Goal: Task Accomplishment & Management: Manage account settings

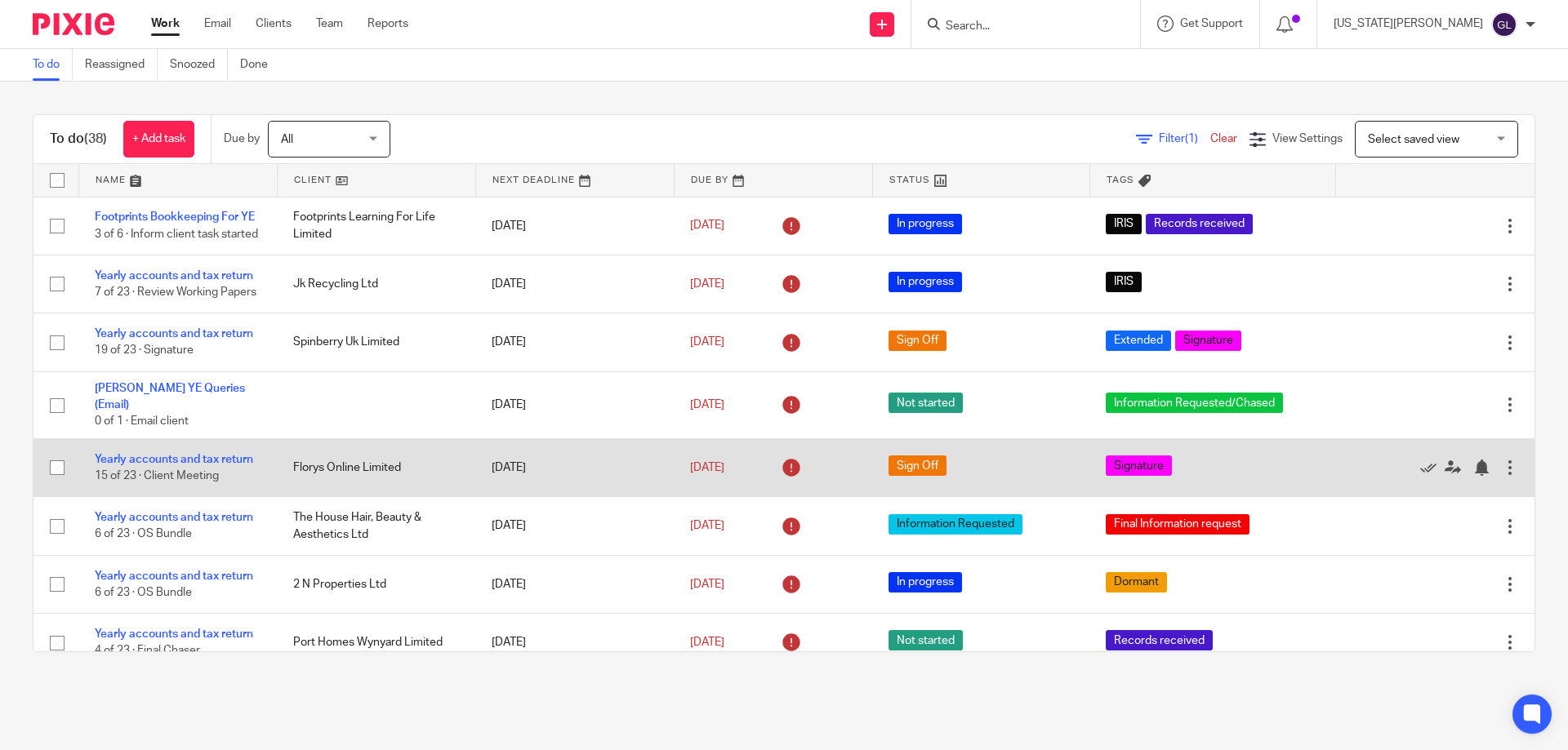
scroll to position [163, 0]
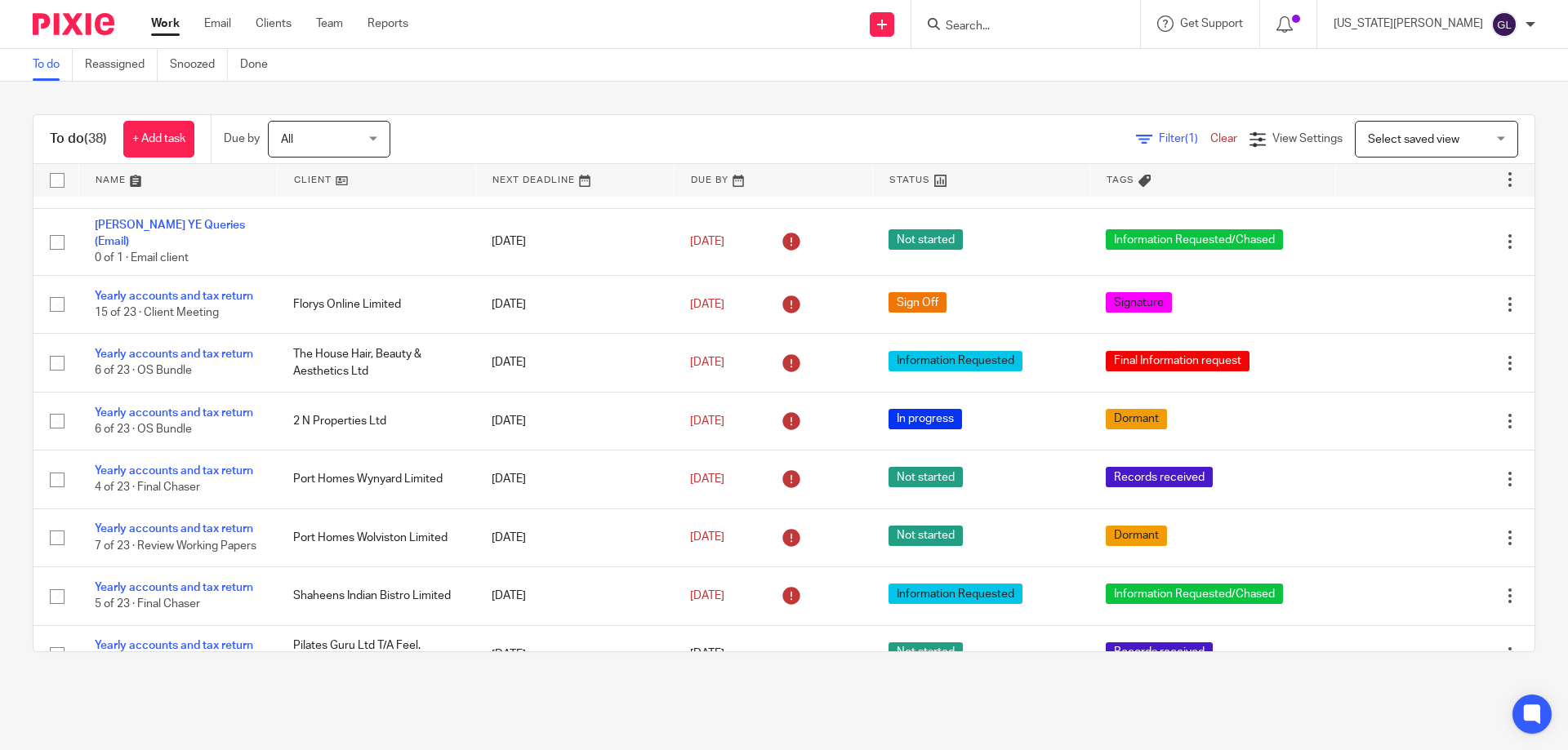
click at [1053, 19] on input "Search" at bounding box center [1017, 26] width 147 height 15
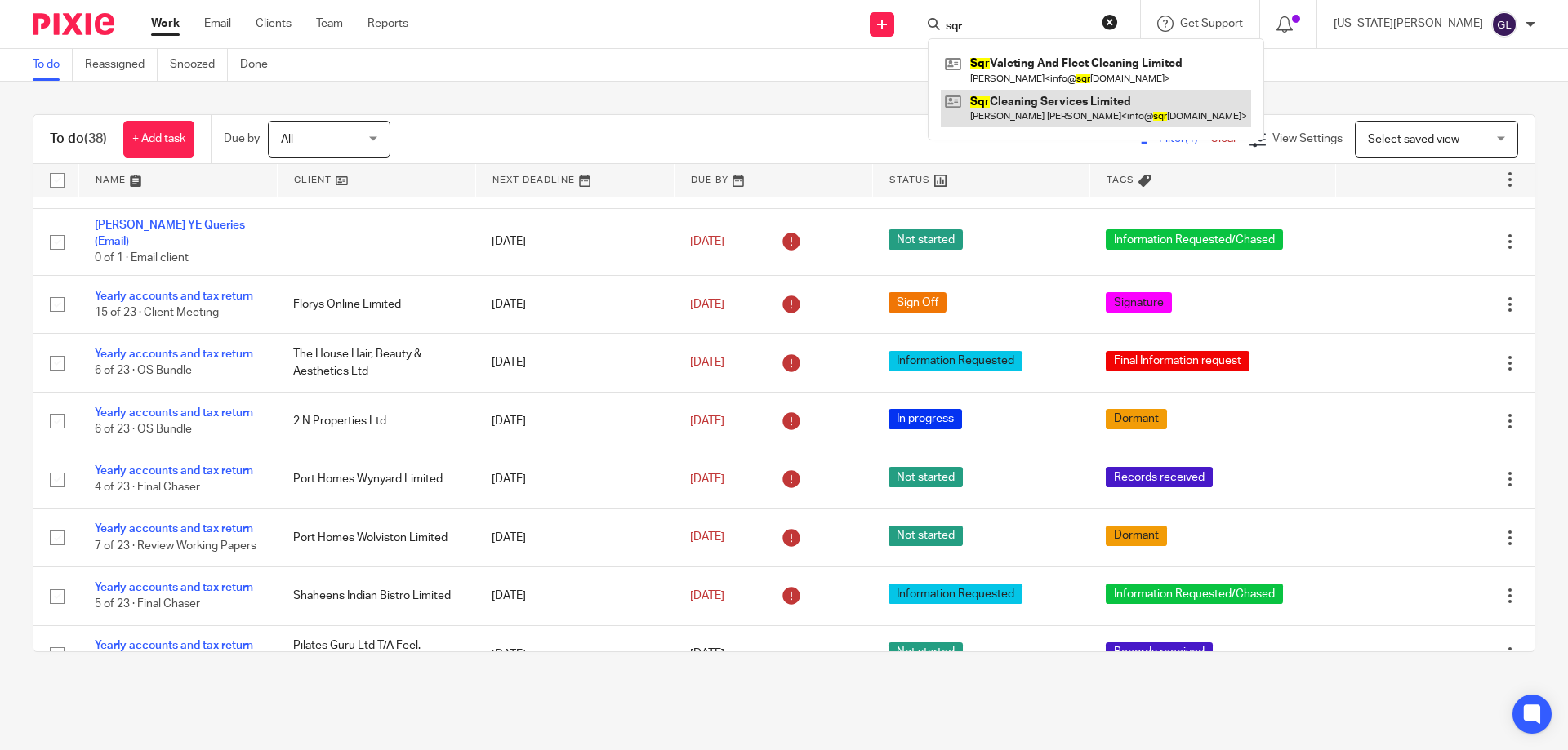
type input "sqr"
click at [1080, 109] on link at bounding box center [1096, 108] width 310 height 38
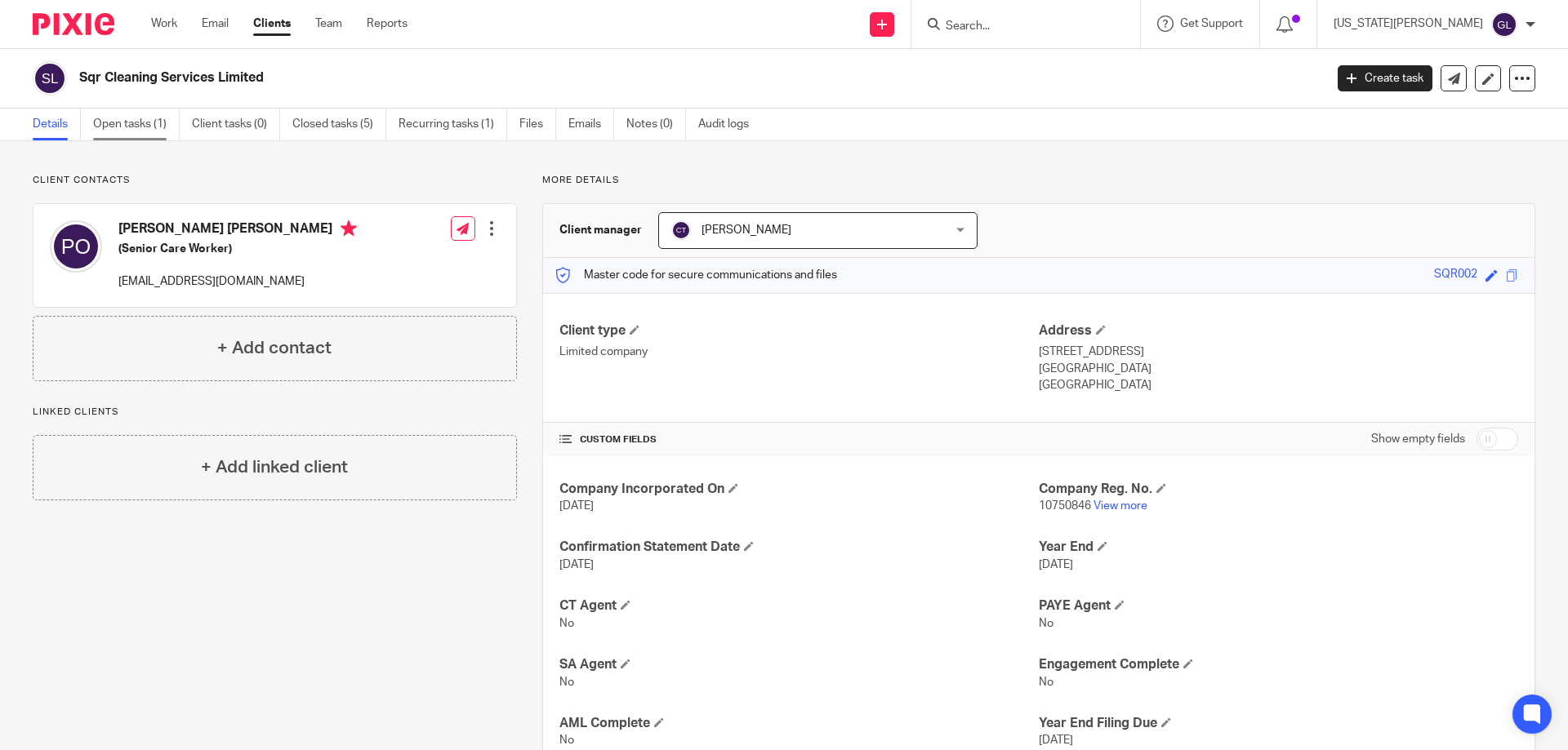
click at [134, 124] on link "Open tasks (1)" at bounding box center [136, 125] width 87 height 32
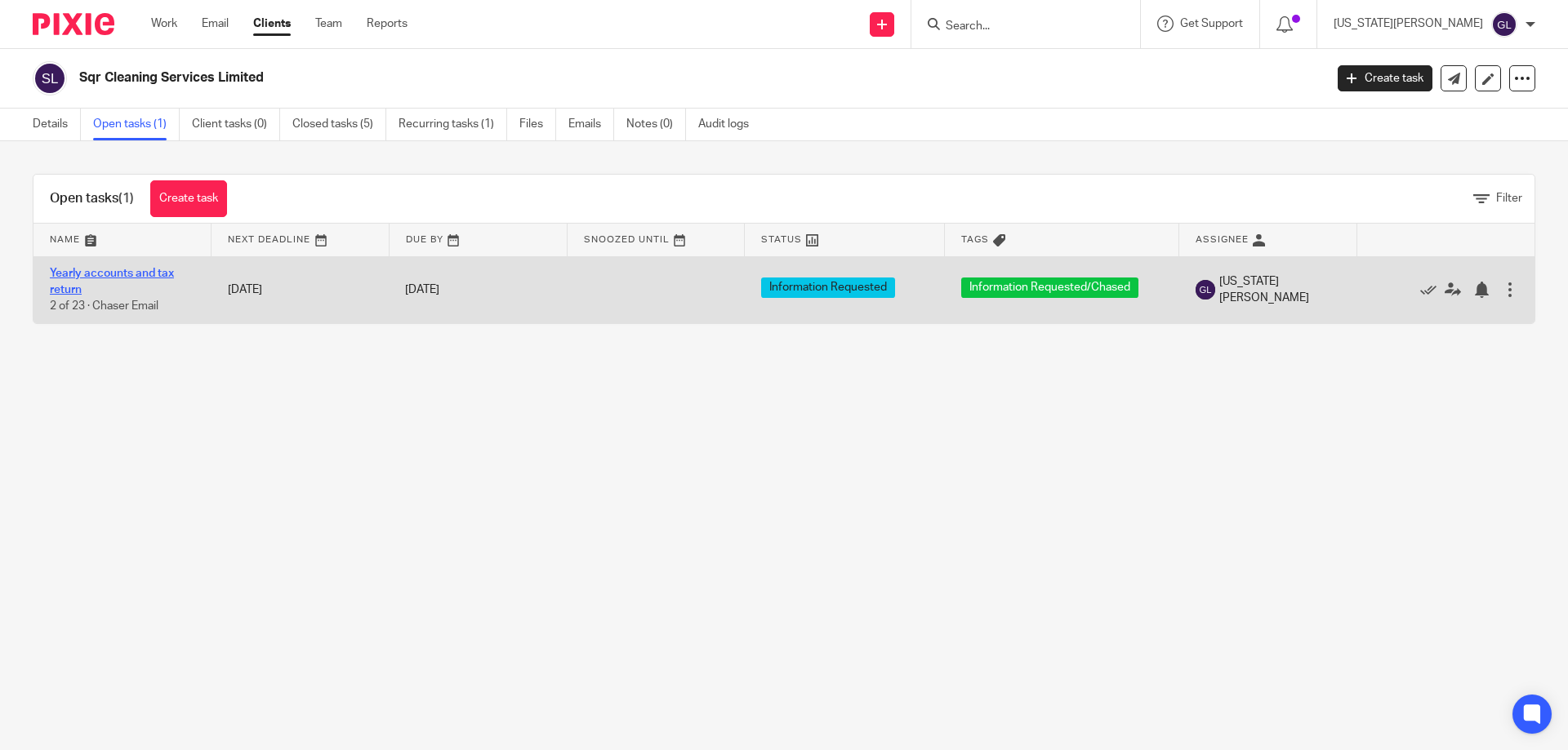
click at [144, 268] on link "Yearly accounts and tax return" at bounding box center [112, 281] width 125 height 28
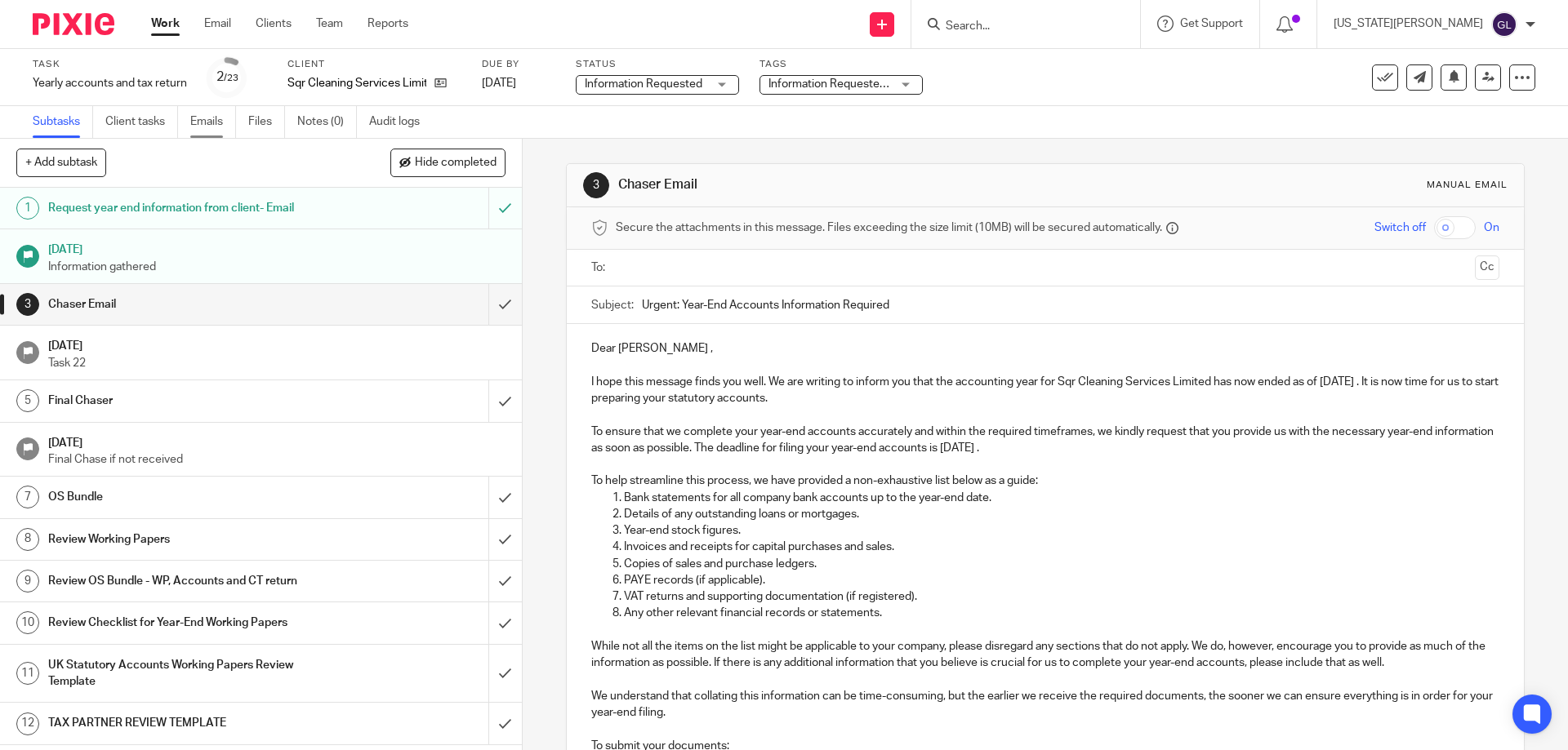
click at [205, 125] on link "Emails" at bounding box center [213, 122] width 46 height 32
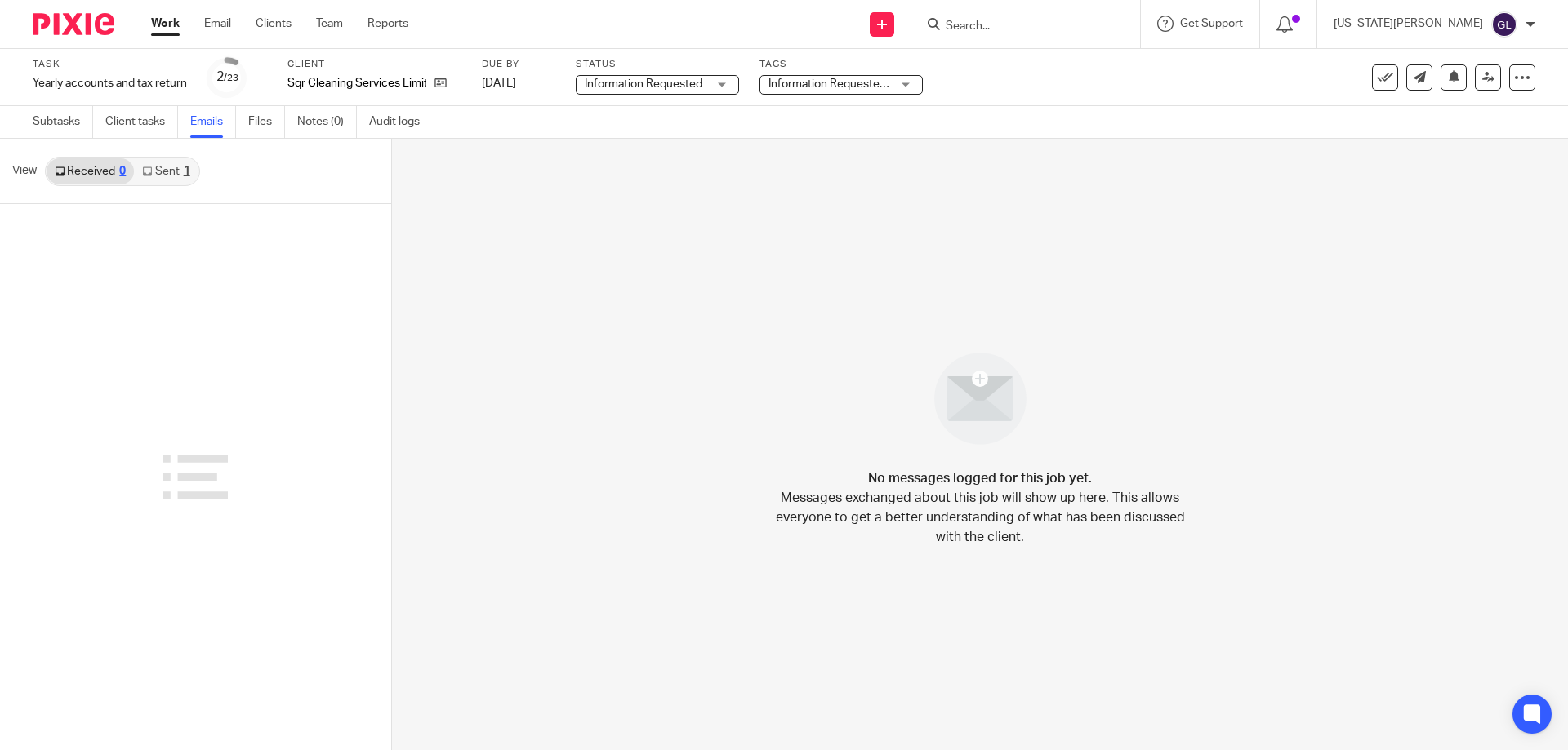
click at [165, 165] on link "Sent 1" at bounding box center [165, 171] width 63 height 26
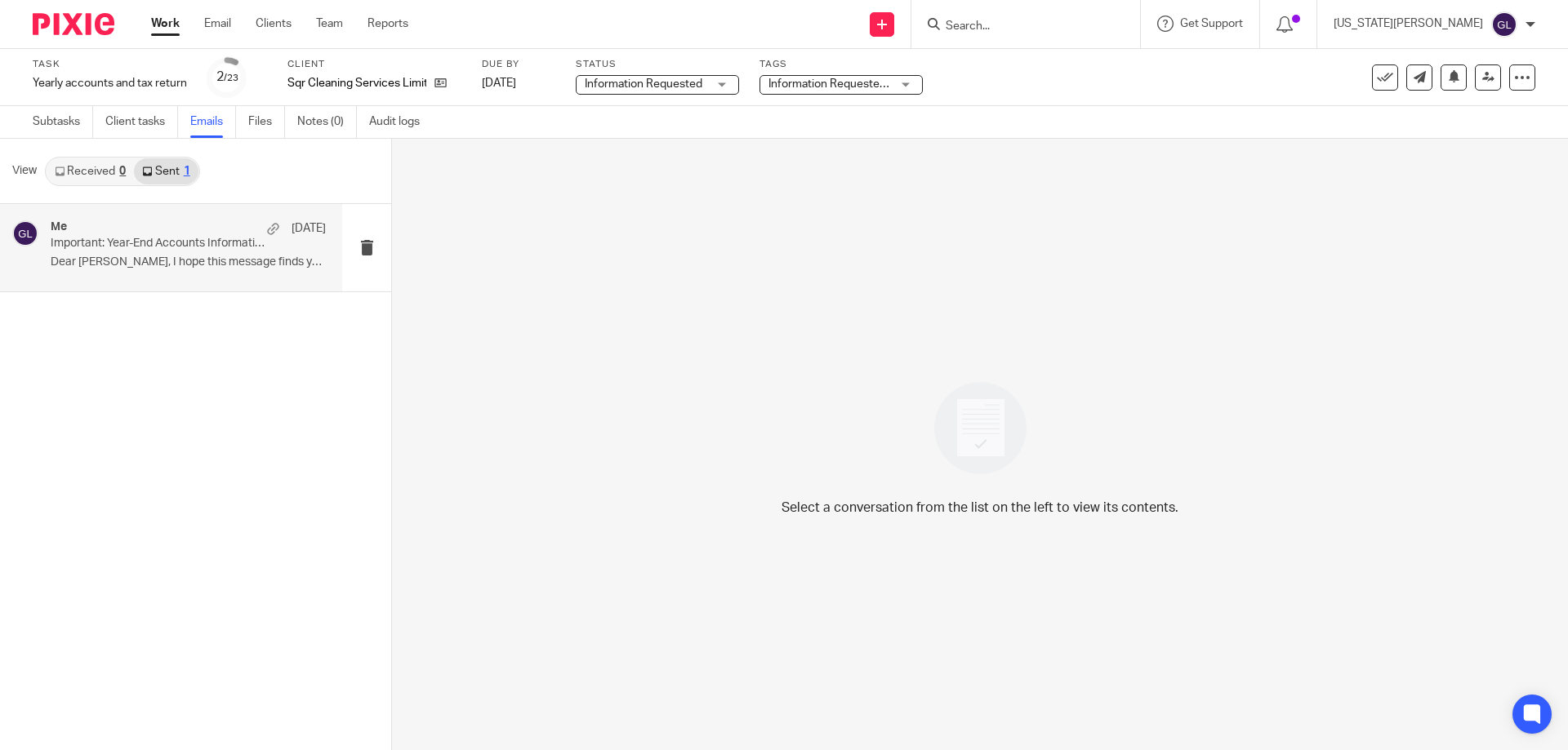
click at [201, 248] on p "Important: Year-End Accounts Information Required" at bounding box center [161, 243] width 221 height 14
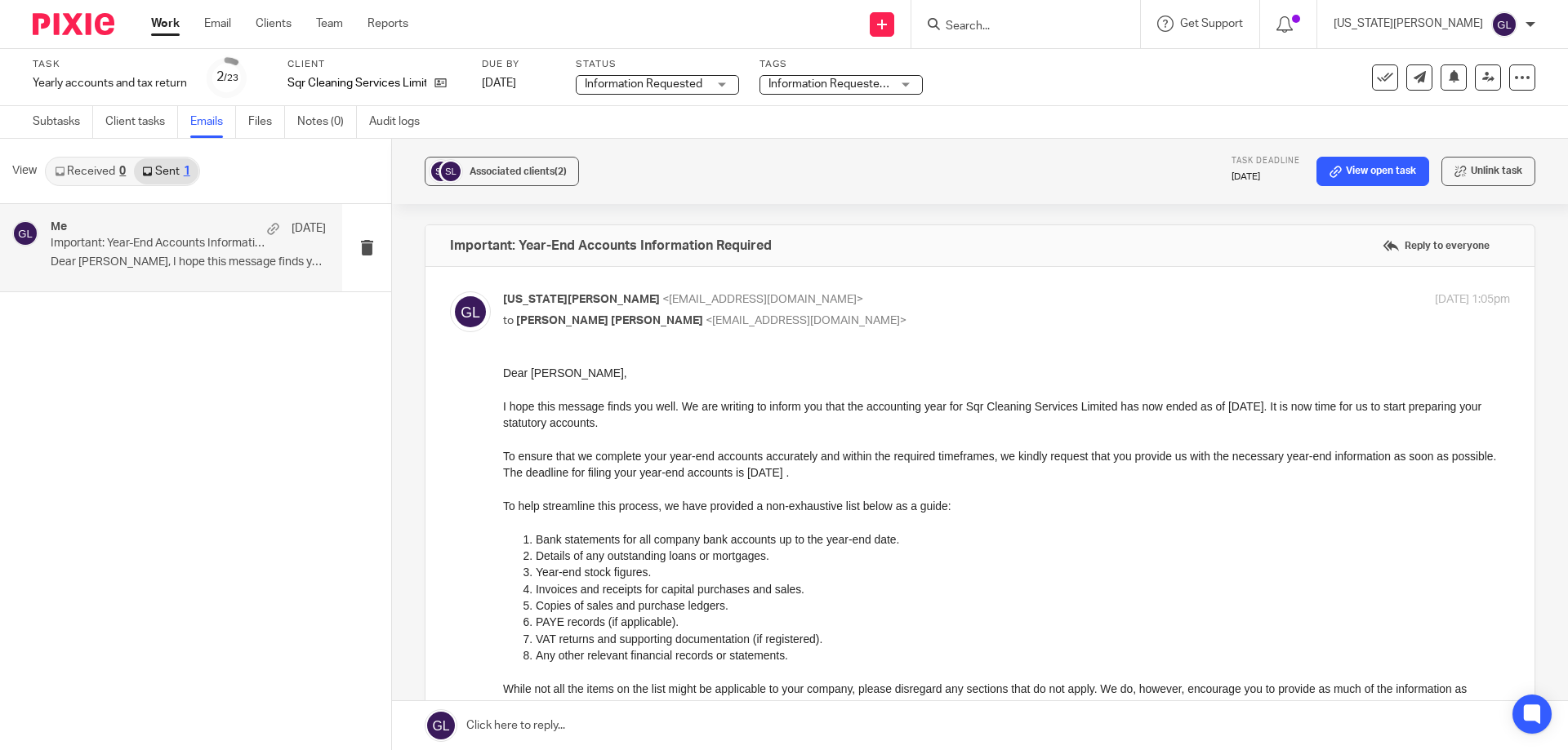
scroll to position [163, 0]
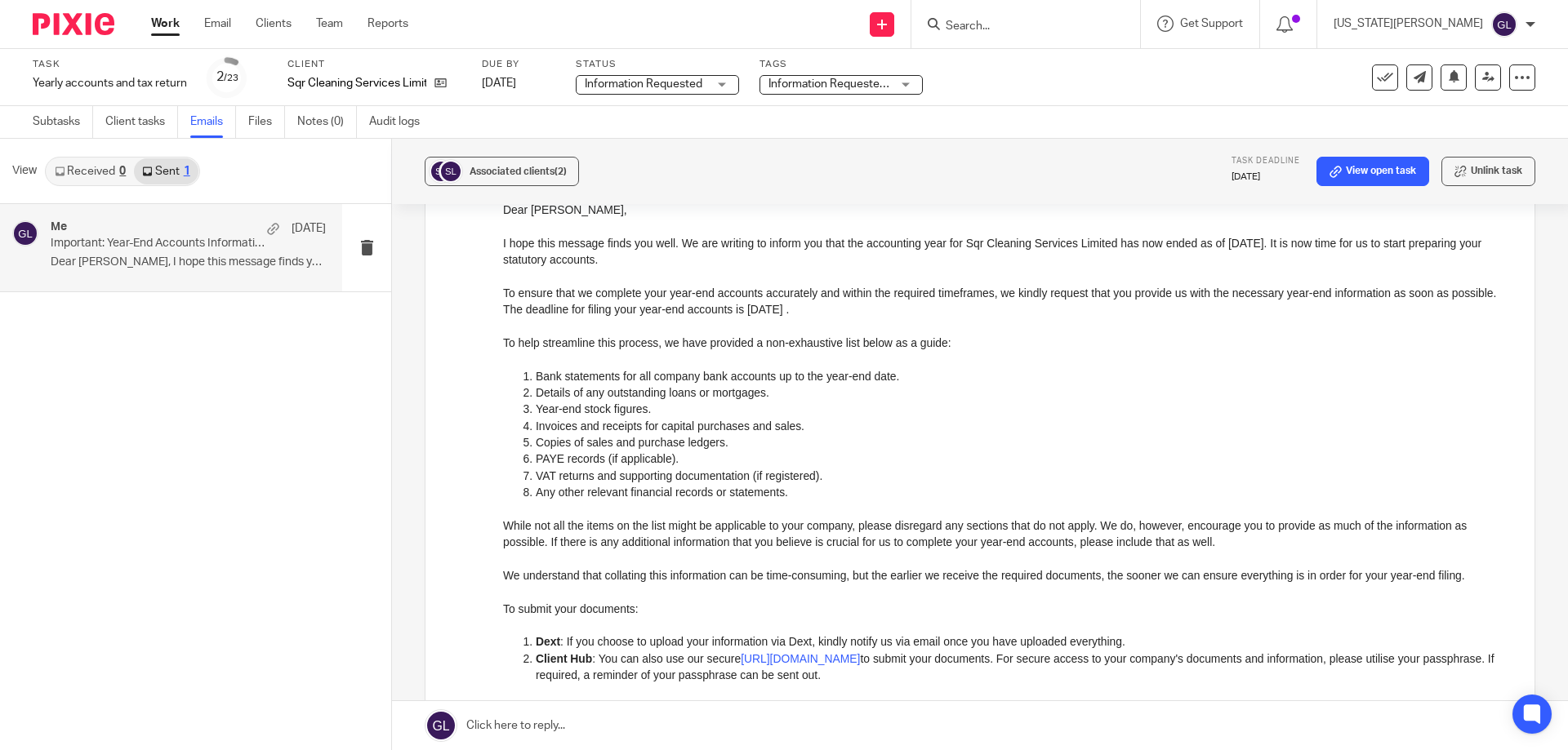
click at [790, 496] on p "Any other relevant financial records or statements." at bounding box center [1023, 492] width 974 height 17
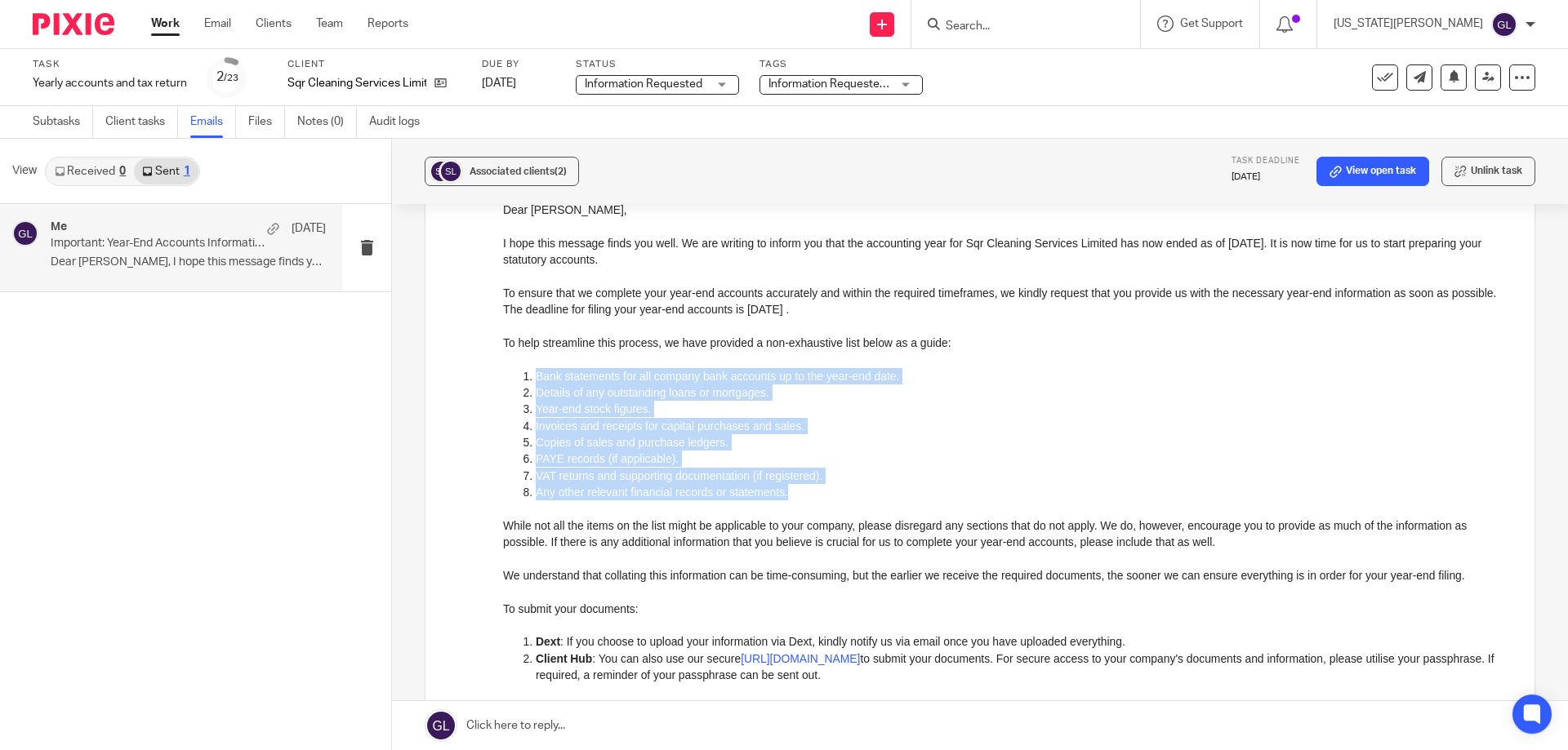
drag, startPoint x: 662, startPoint y: 469, endPoint x: 538, endPoint y: 374, distance: 156.2
click at [538, 374] on ol "Bank statements for all company bank accounts up to the year-end date. Details …" at bounding box center [1006, 443] width 1007 height 150
copy ol "Bank statements for all company bank accounts up to the year-end date. Details …"
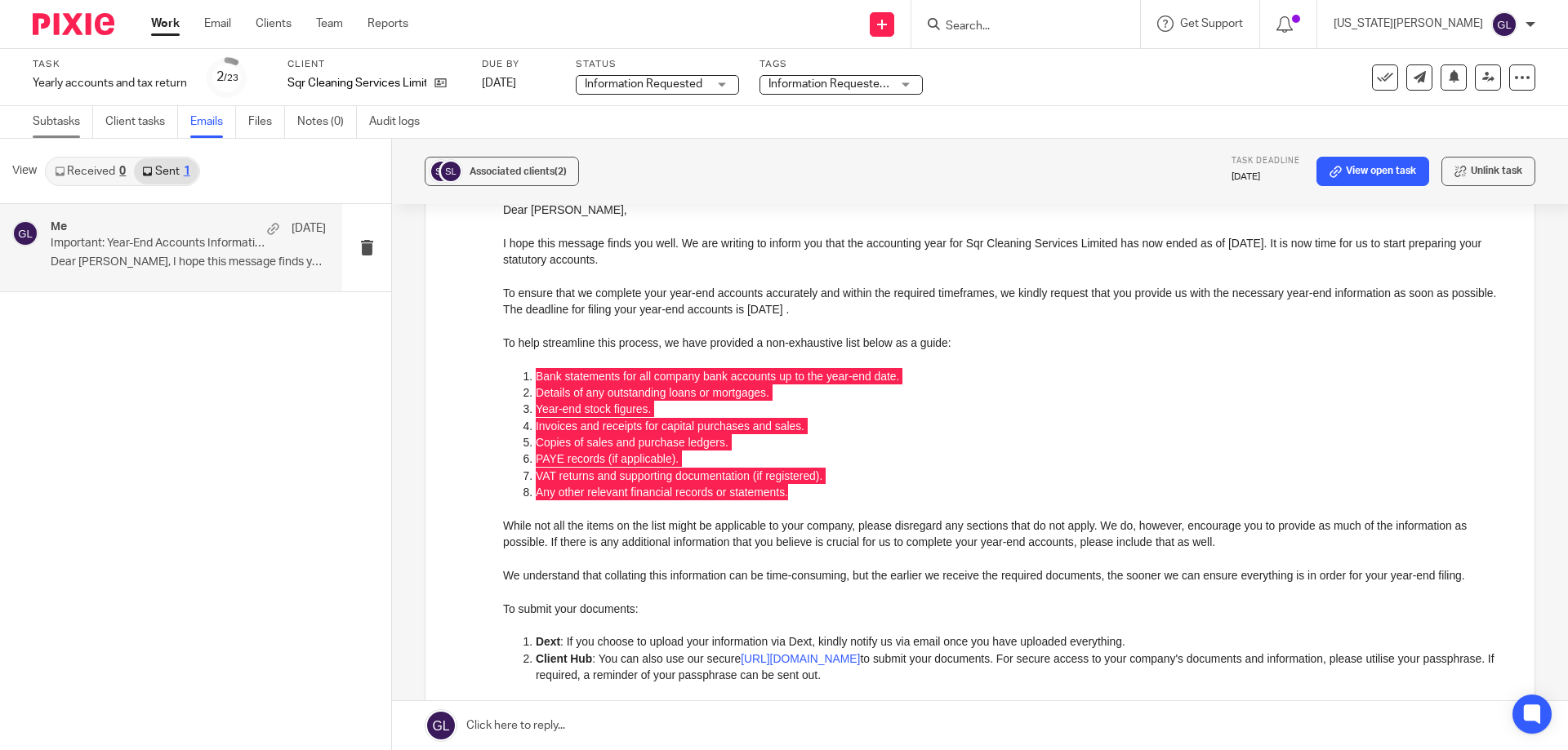
click at [60, 123] on link "Subtasks" at bounding box center [63, 122] width 60 height 32
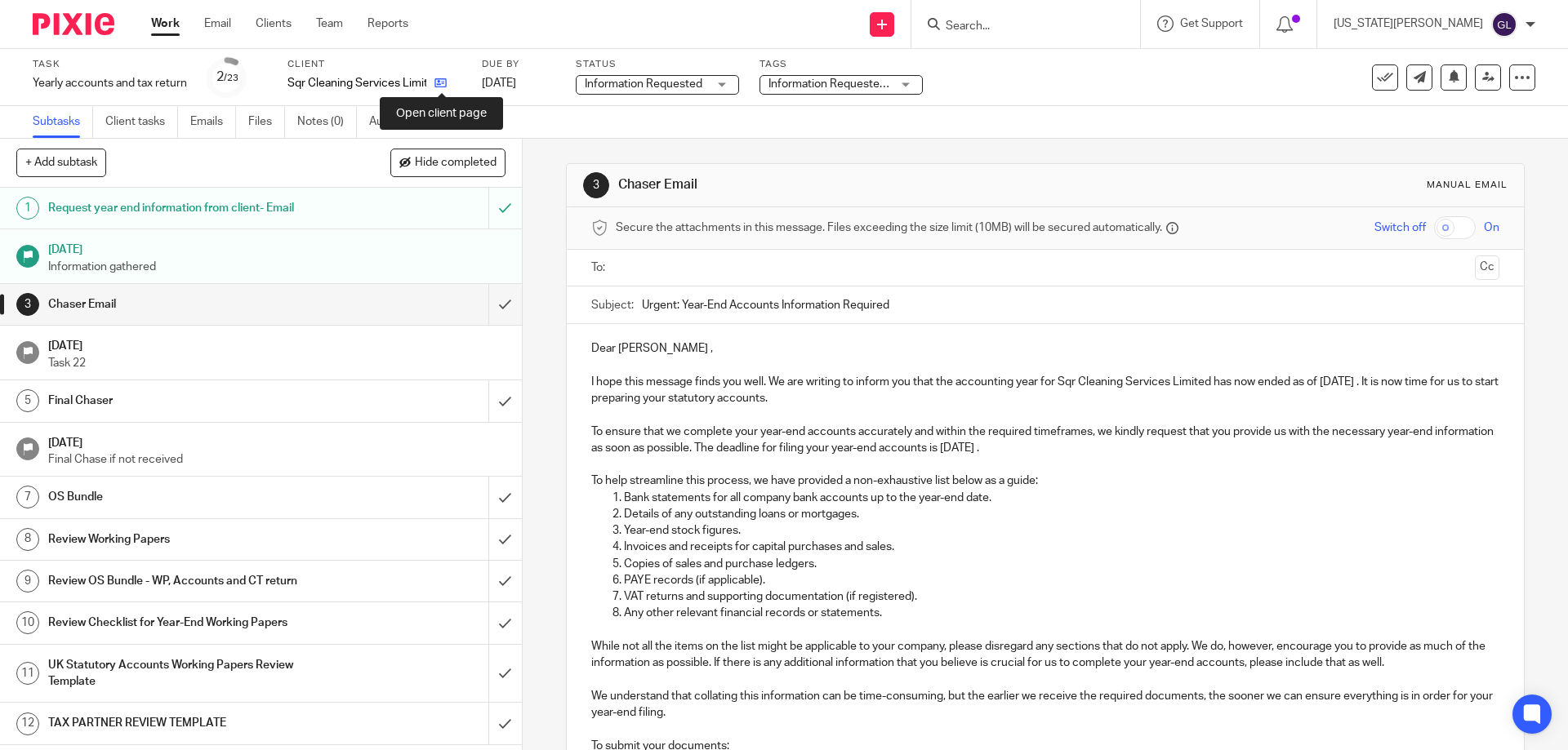
click at [445, 87] on icon at bounding box center [440, 83] width 13 height 13
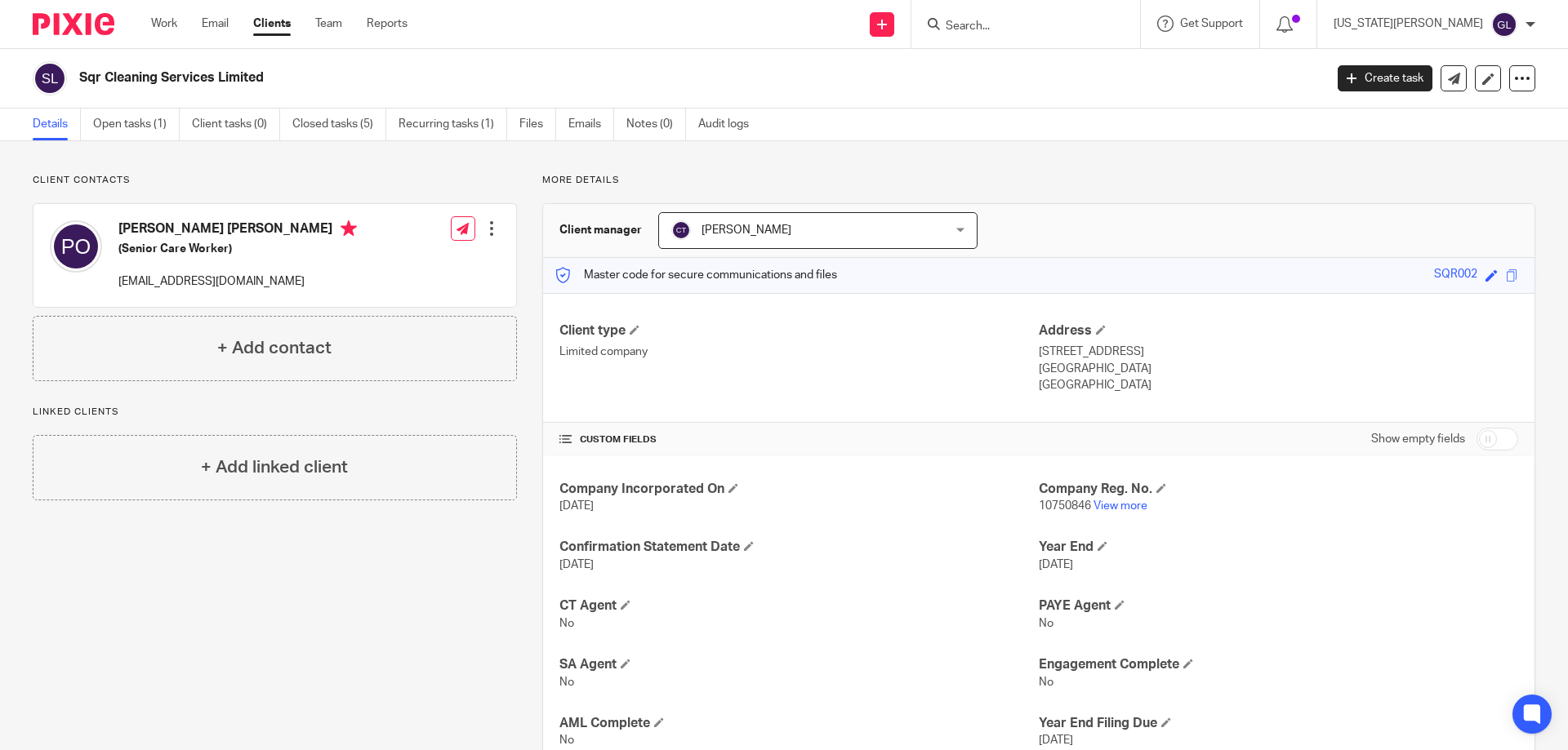
click at [1063, 58] on div "Sqr Cleaning Services Limited Create task Update from Companies House Export da…" at bounding box center [784, 78] width 1568 height 59
click at [1053, 24] on input "Search" at bounding box center [1017, 26] width 147 height 15
type input "dez"
click at [1072, 79] on link at bounding box center [1079, 70] width 276 height 38
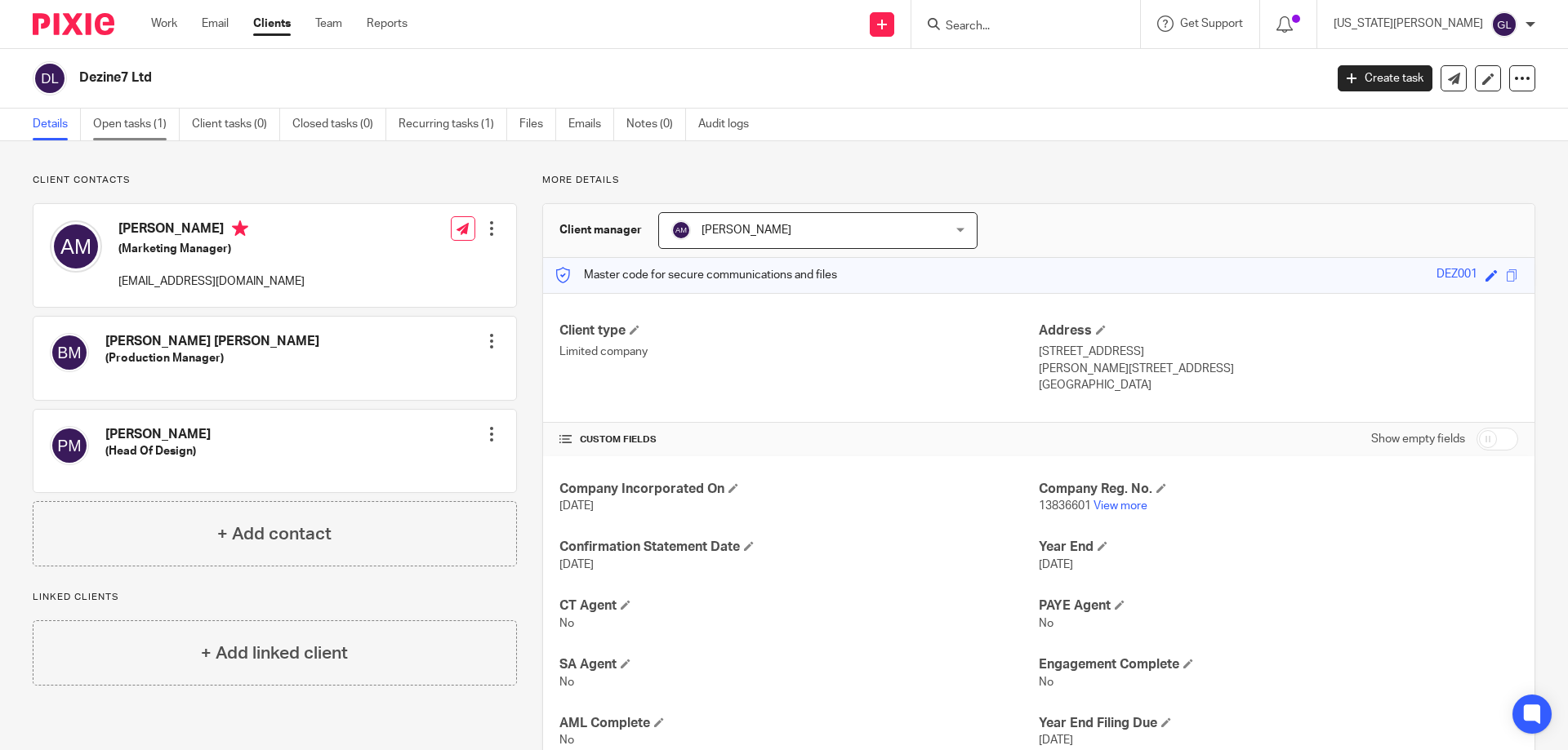
click at [141, 127] on link "Open tasks (1)" at bounding box center [136, 125] width 87 height 32
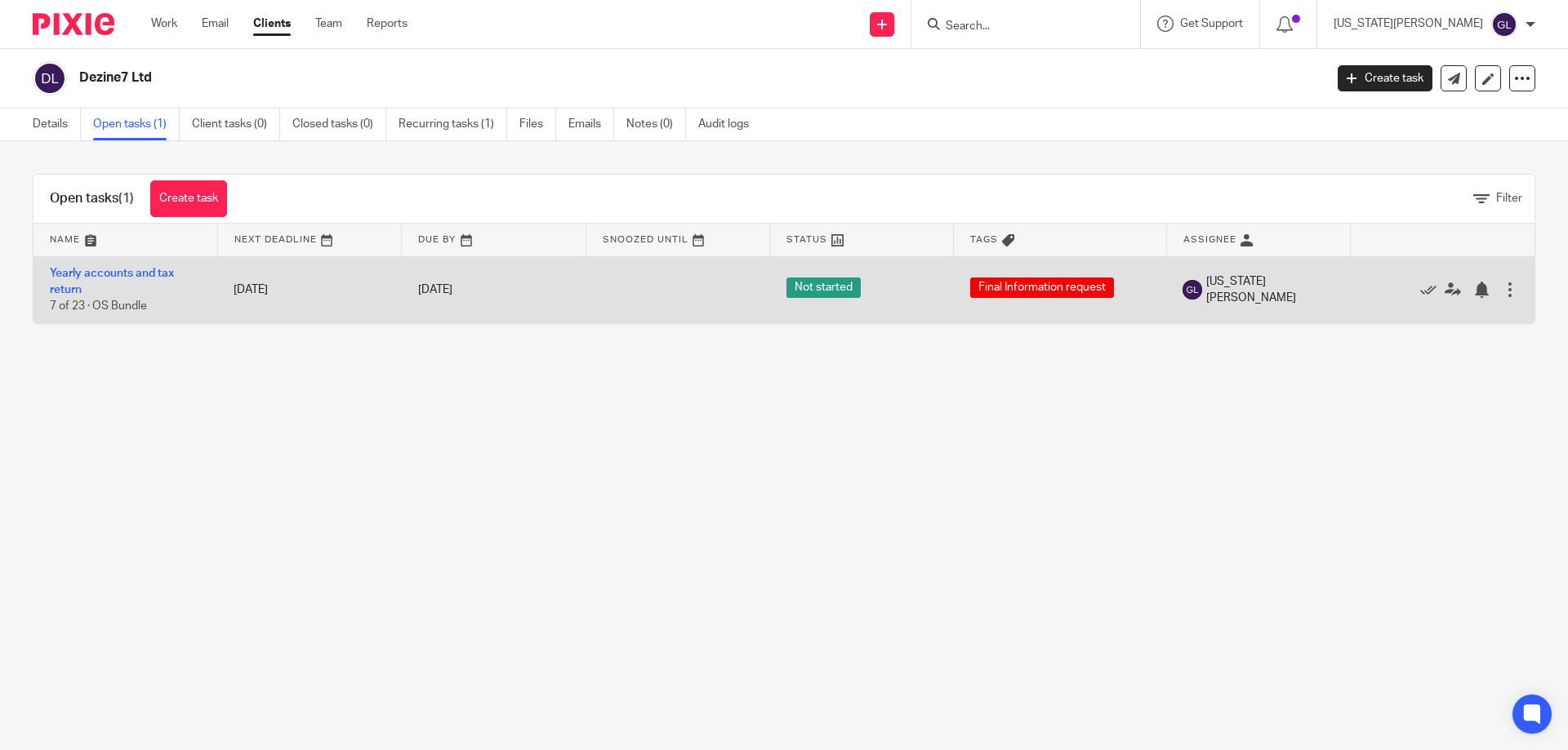
click at [109, 281] on td "Yearly accounts and tax return 7 of 23 · OS Bundle" at bounding box center [125, 290] width 184 height 67
click at [111, 275] on link "Yearly accounts and tax return" at bounding box center [112, 281] width 125 height 28
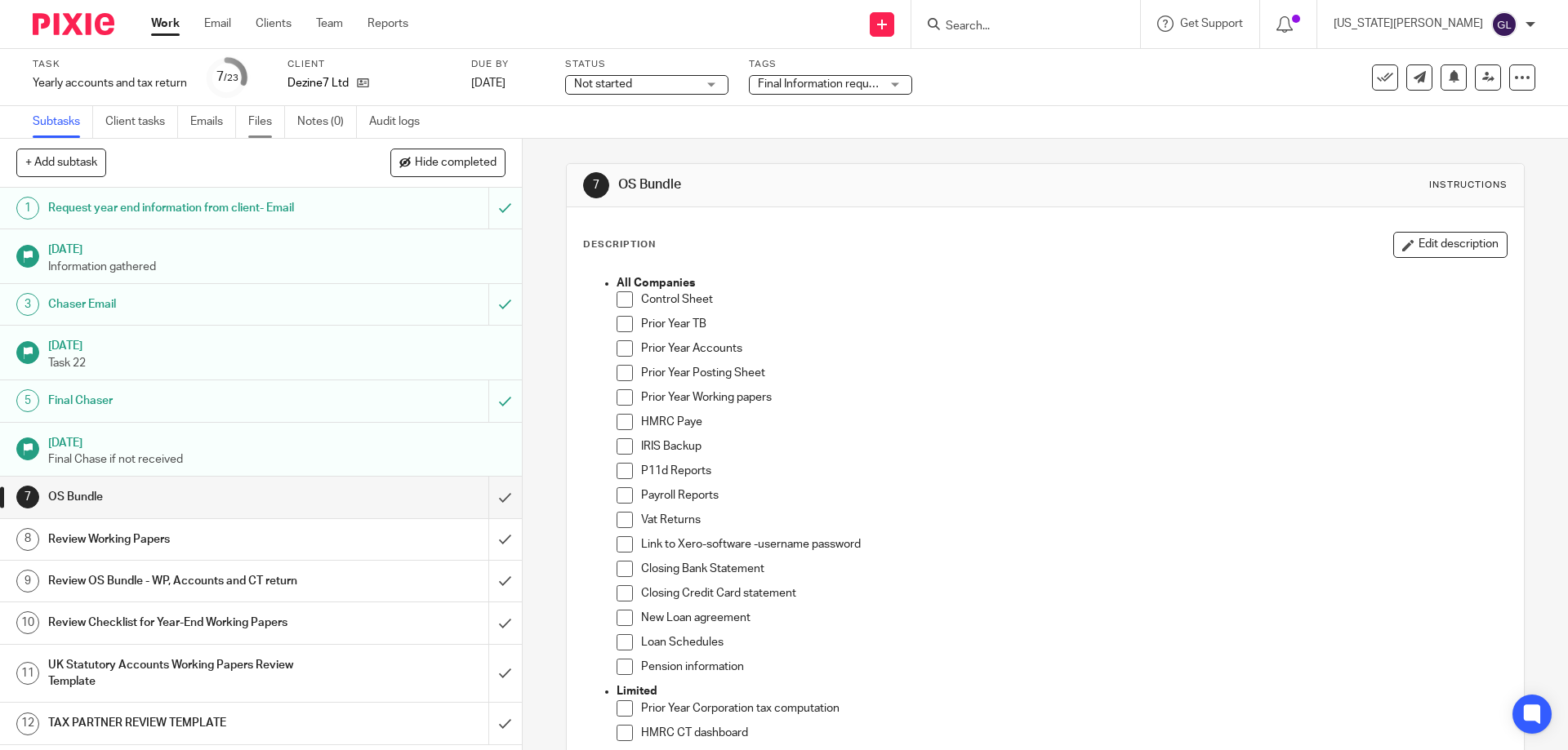
click at [268, 125] on link "Files" at bounding box center [267, 122] width 37 height 32
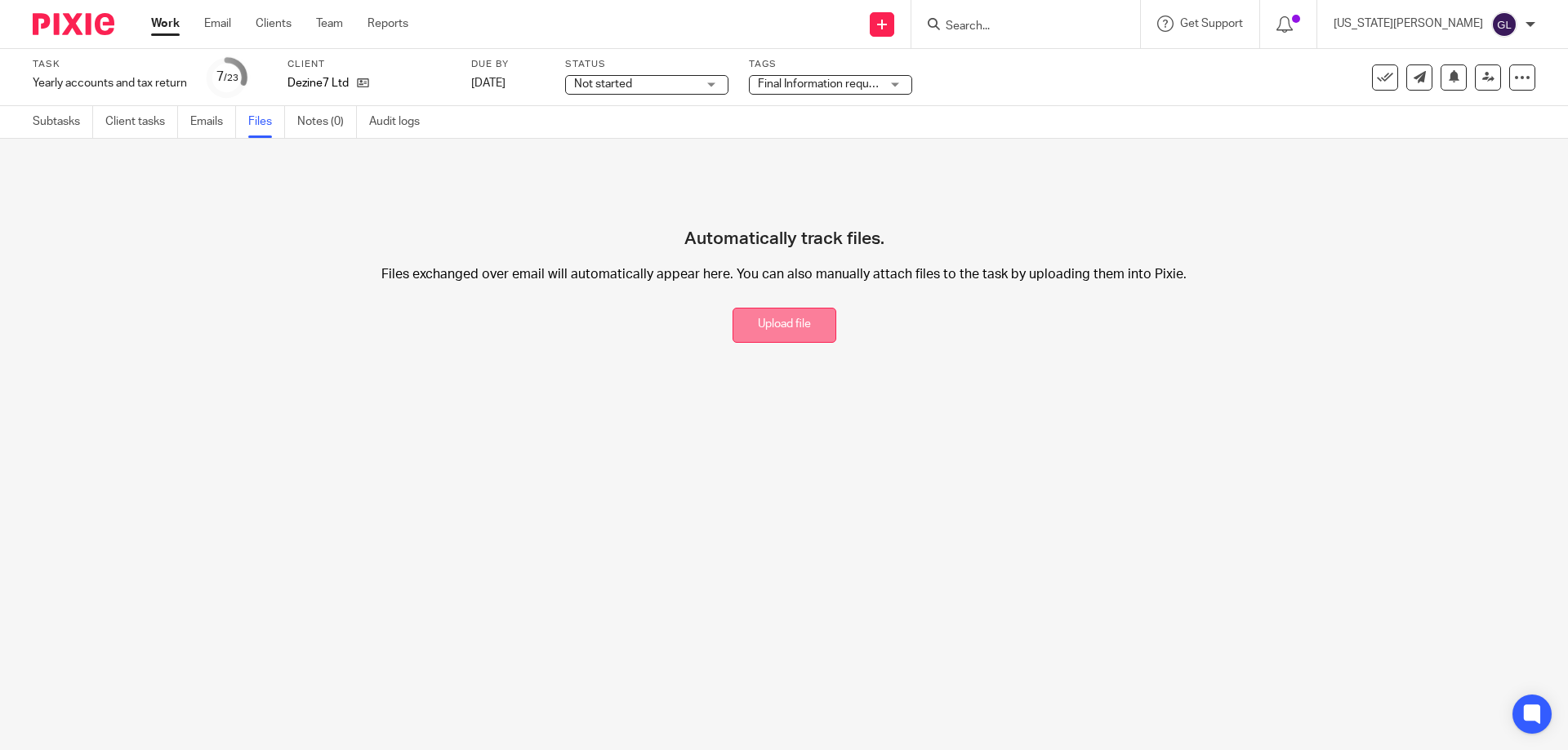
click at [781, 331] on button "Upload file" at bounding box center [784, 325] width 104 height 35
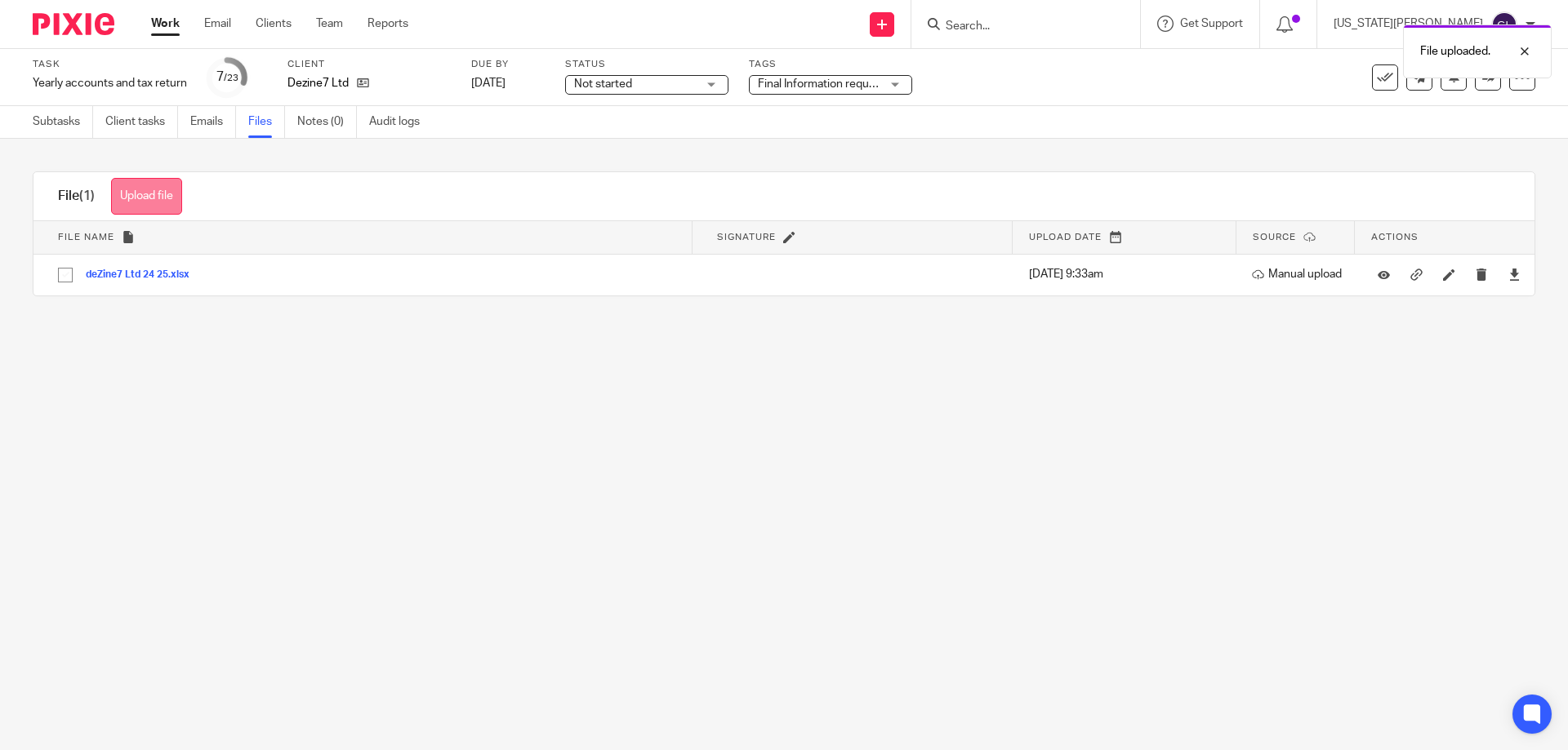
click at [147, 201] on button "Upload file" at bounding box center [146, 196] width 71 height 37
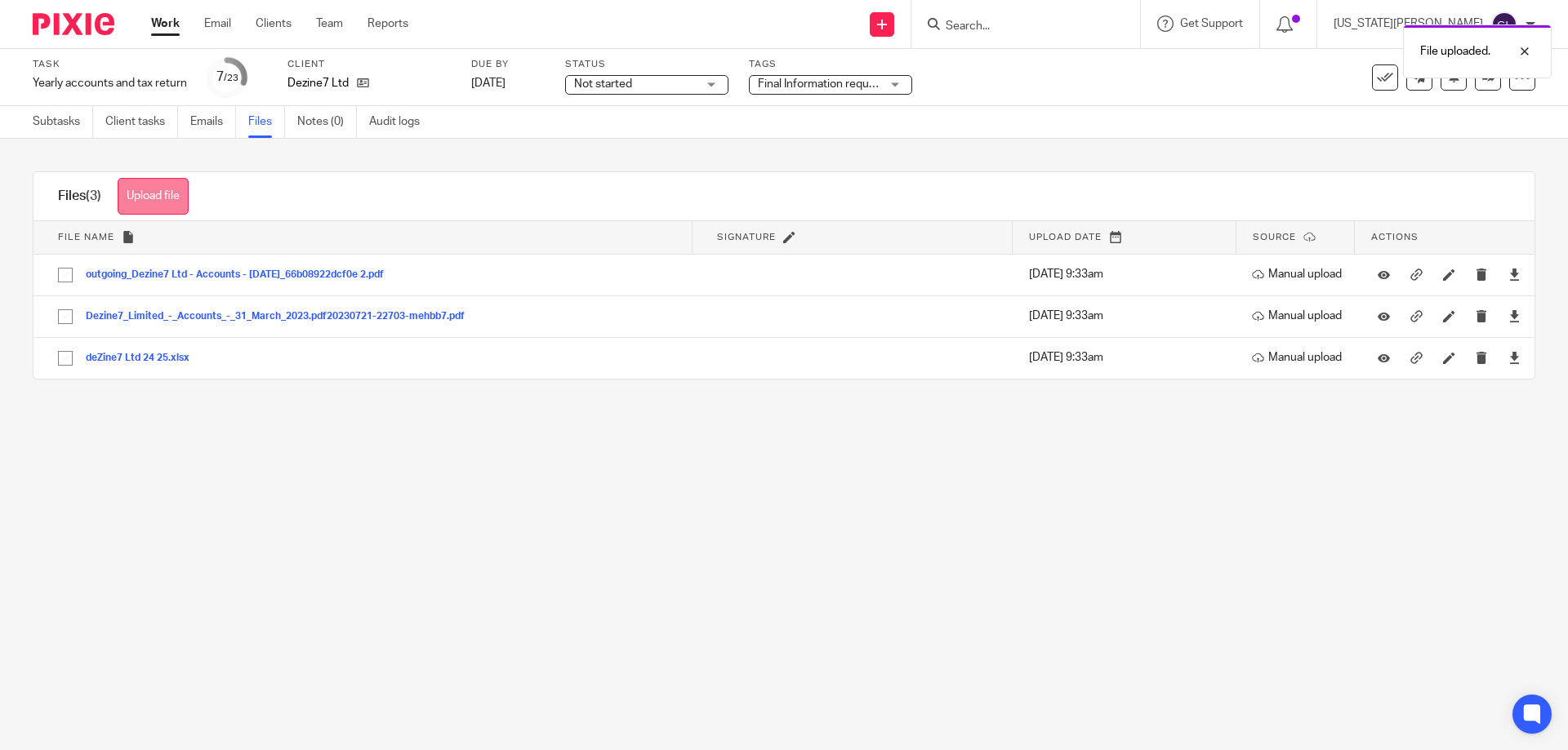
click at [145, 193] on button "Upload file" at bounding box center [153, 196] width 71 height 37
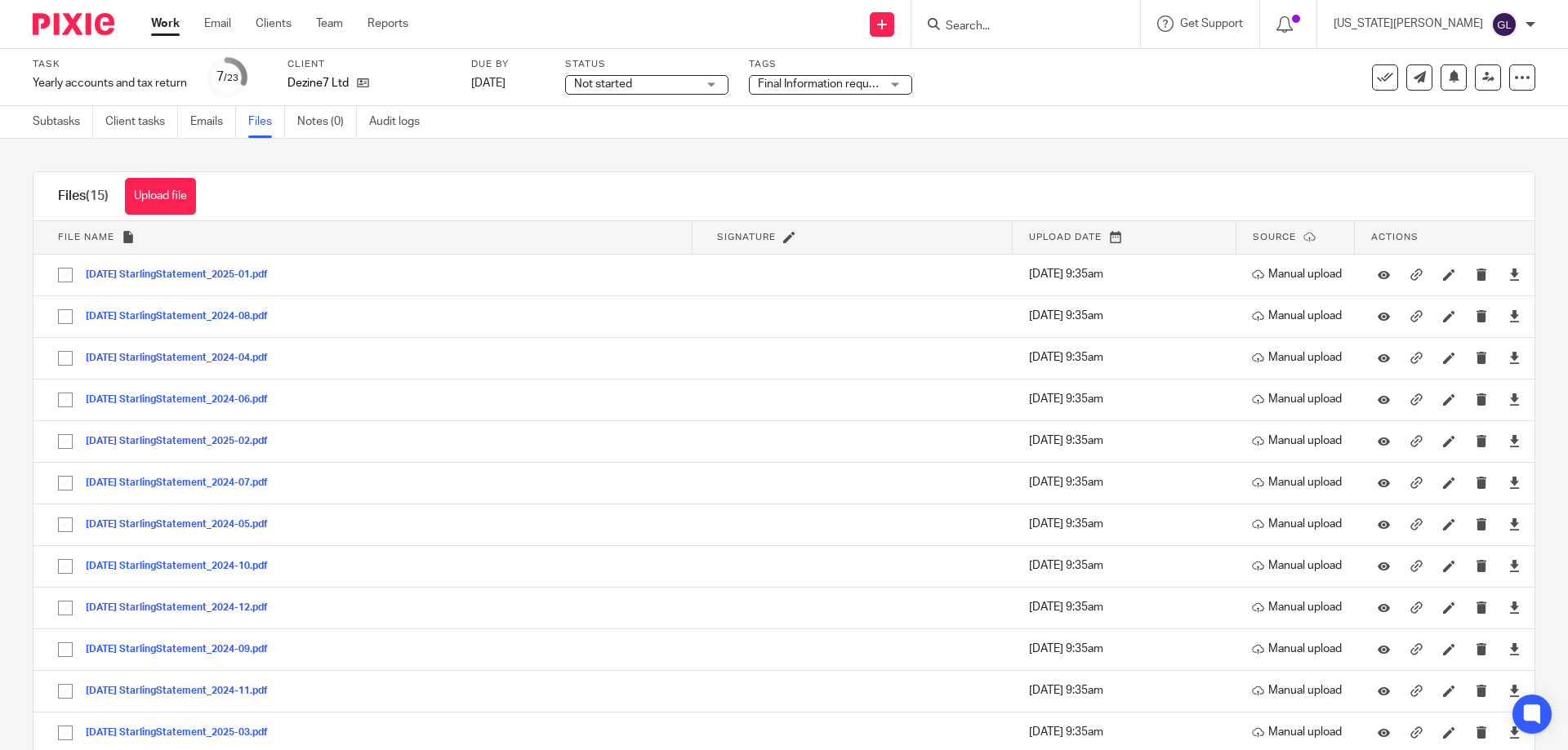
click at [622, 86] on span "Not started" at bounding box center [603, 85] width 58 height 12
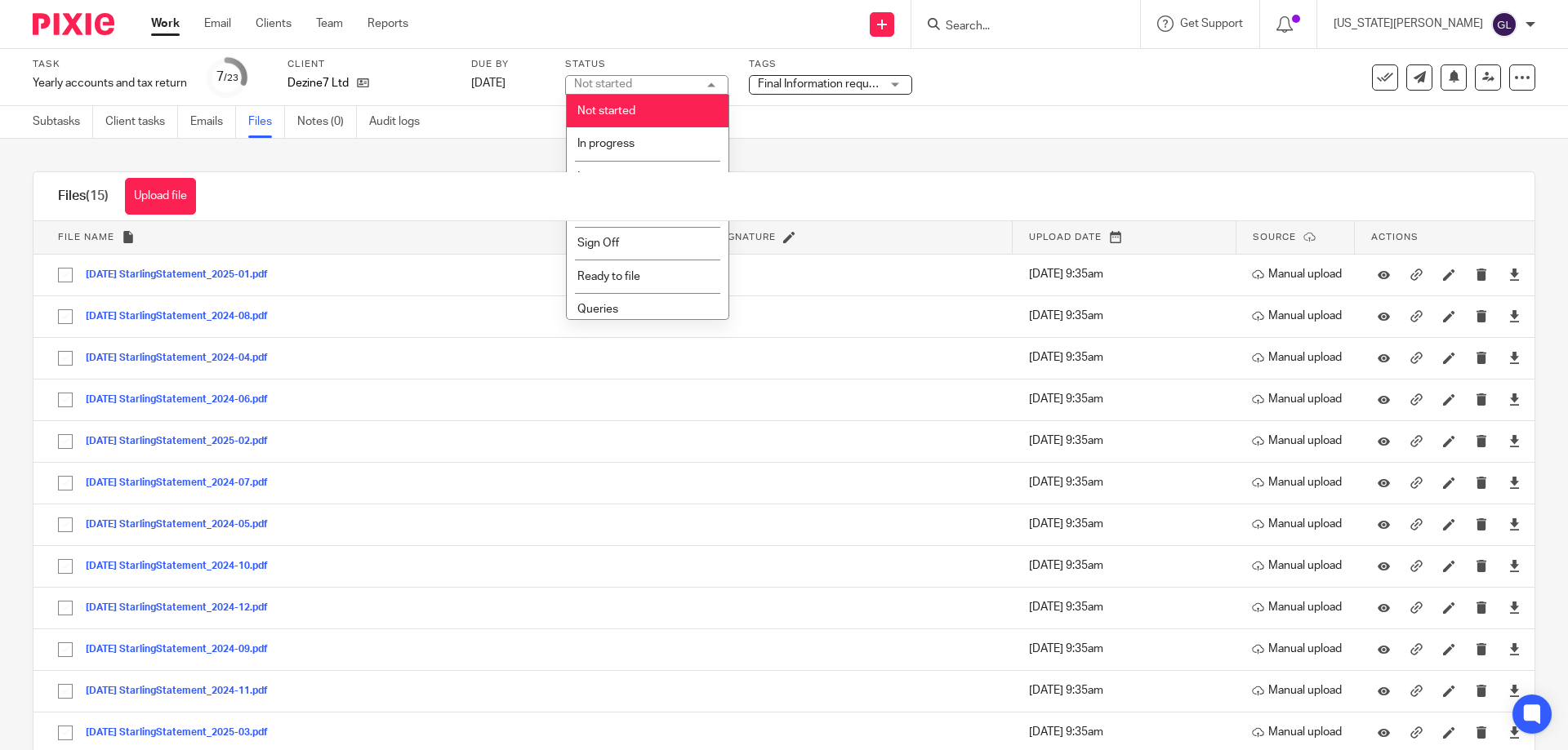
click at [810, 78] on span "Final Information request" at bounding box center [820, 85] width 123 height 18
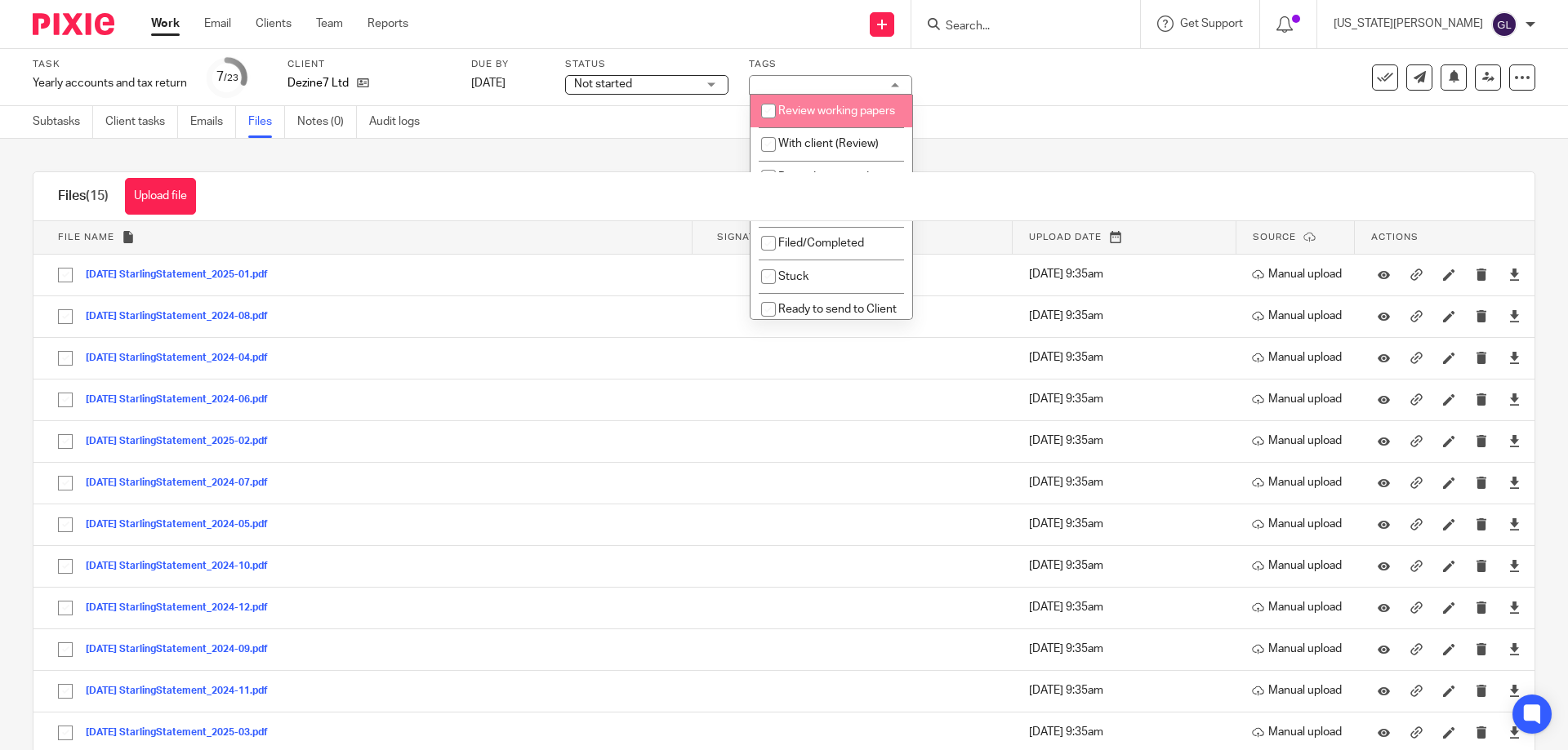
scroll to position [82, 0]
click at [834, 101] on span "Records received" at bounding box center [823, 95] width 91 height 12
checkbox input "true"
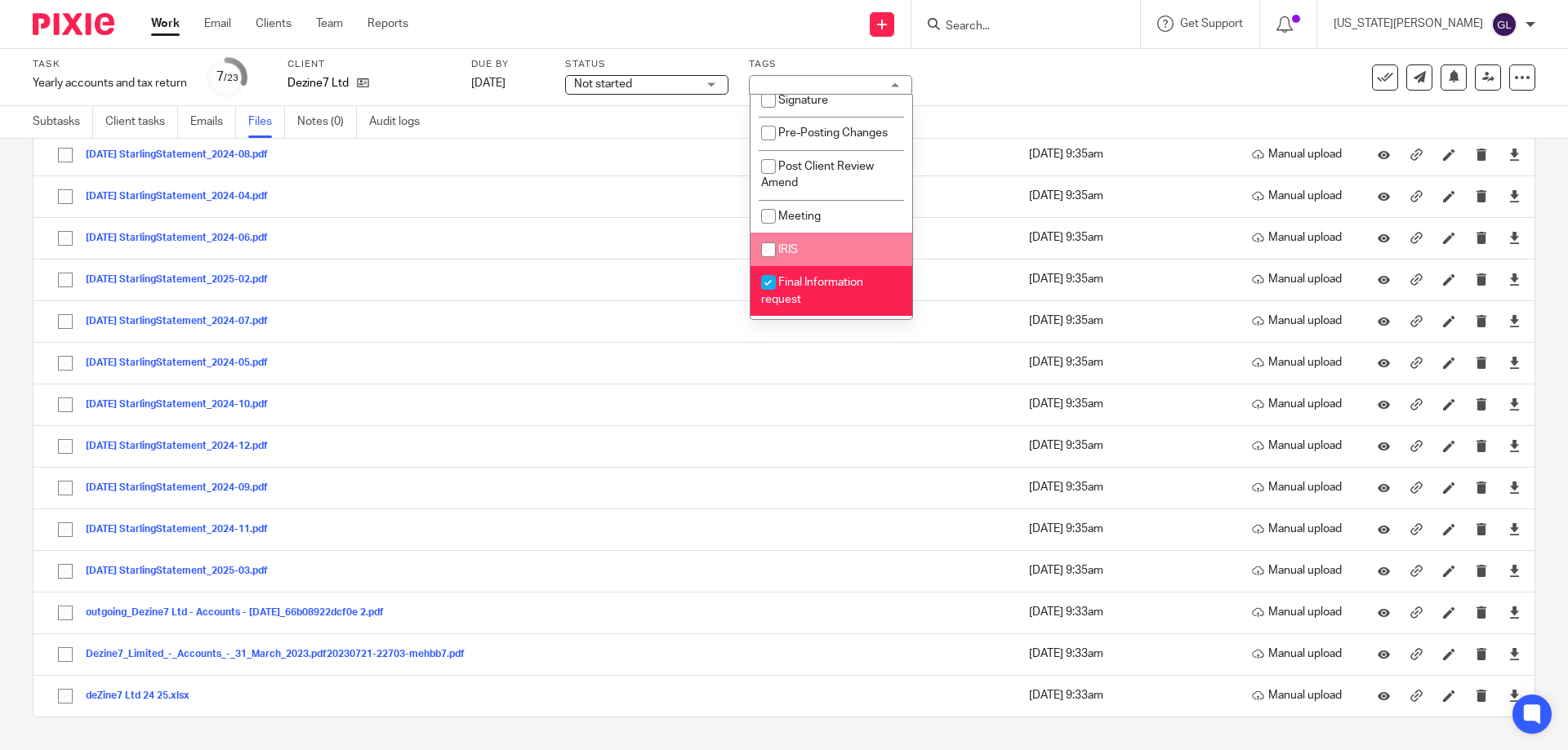
scroll to position [505, 0]
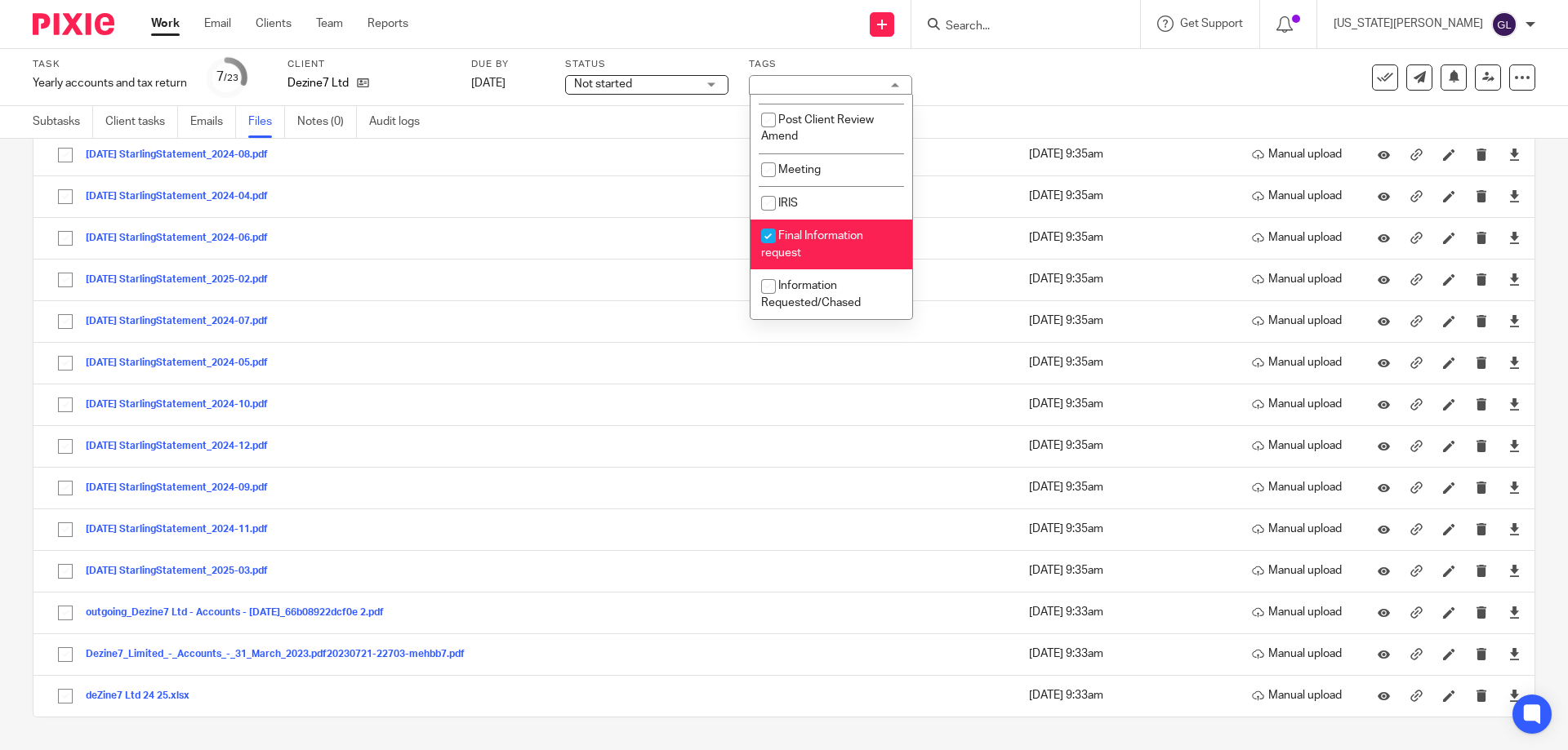
click at [829, 235] on span "Final Information request" at bounding box center [812, 244] width 102 height 28
checkbox input "false"
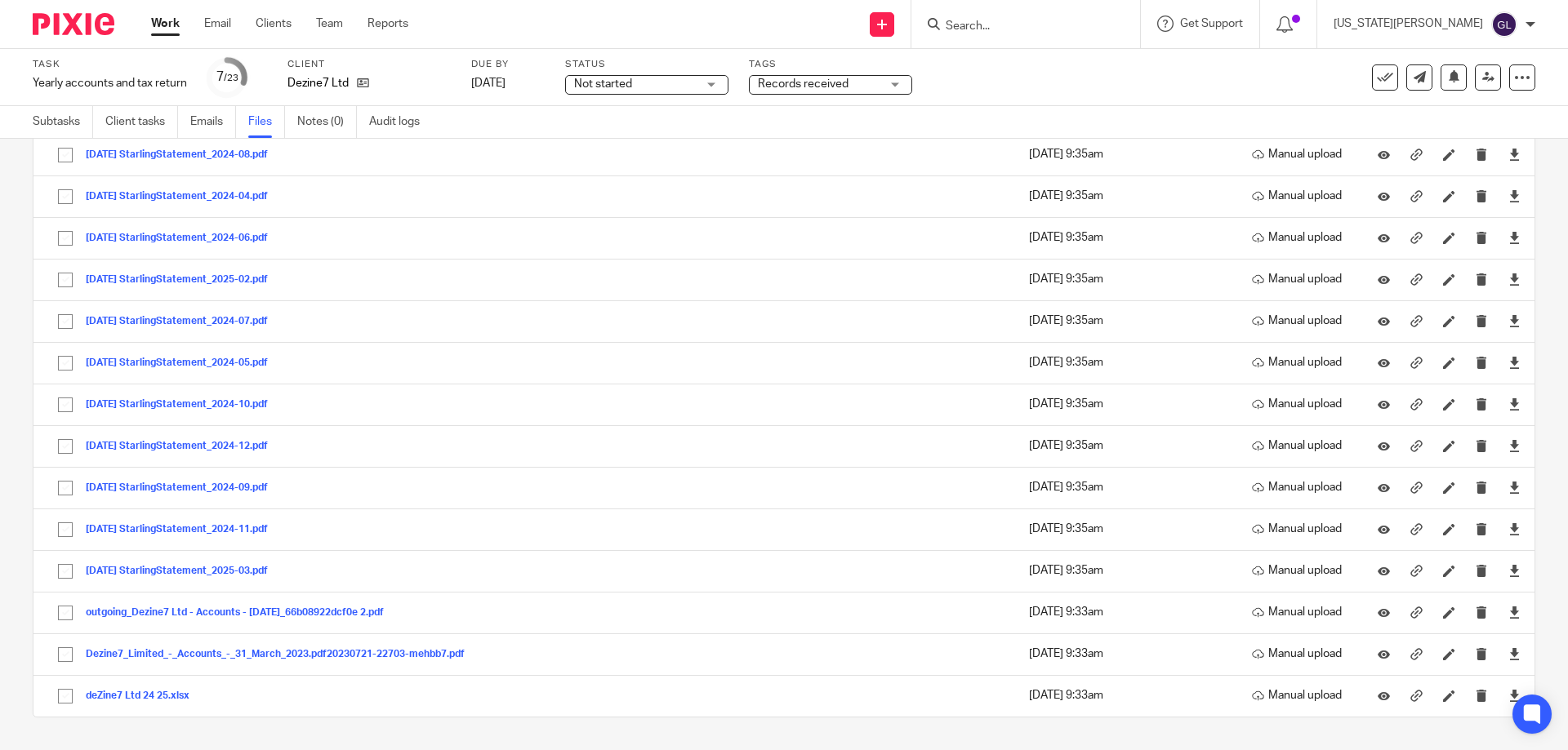
click at [1032, 87] on div "Task Yearly accounts and tax return Save Yearly accounts and tax return 7 /23 C…" at bounding box center [659, 78] width 1252 height 39
click at [167, 21] on link "Work" at bounding box center [164, 23] width 28 height 17
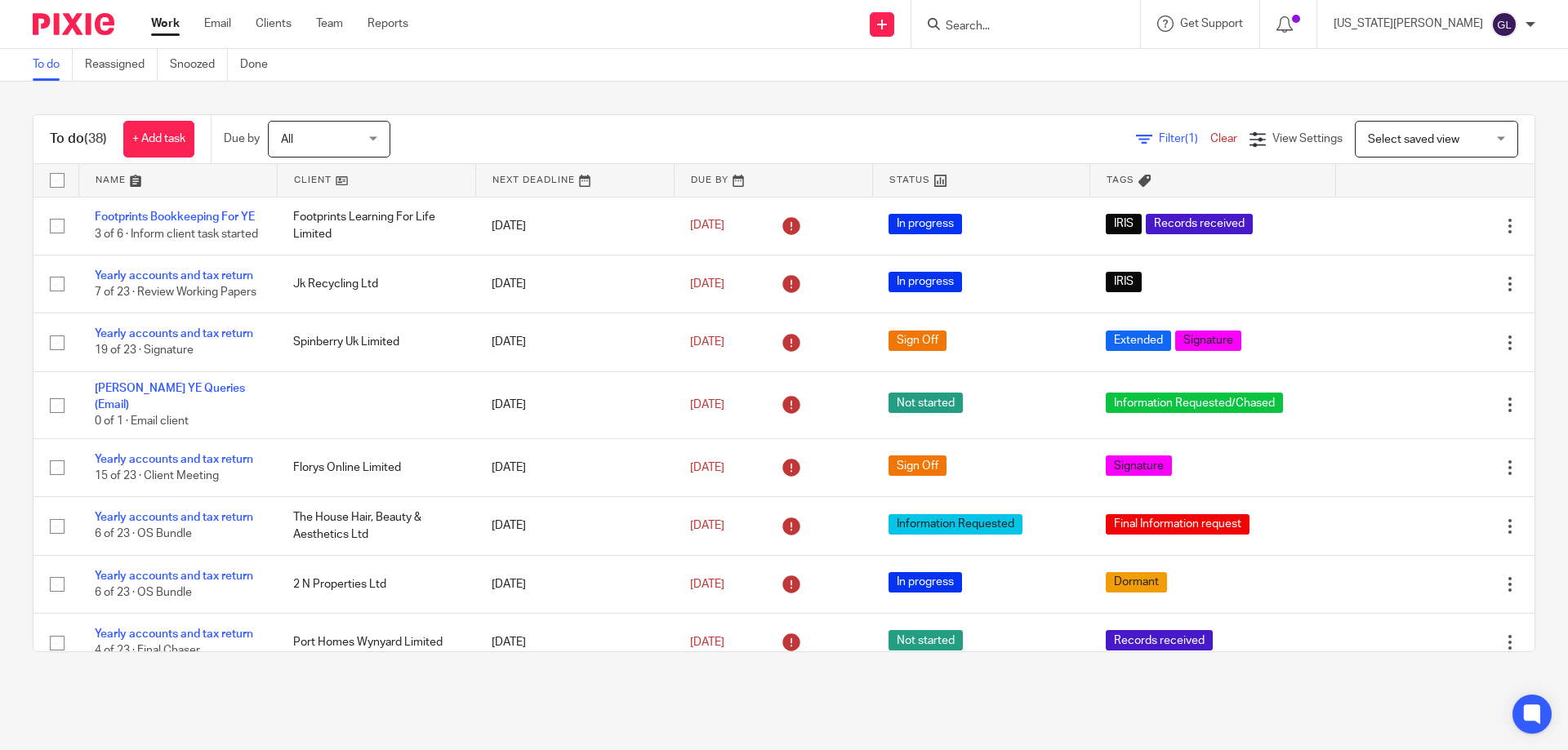
click at [1091, 28] on input "Search" at bounding box center [1017, 26] width 147 height 15
type input "s"
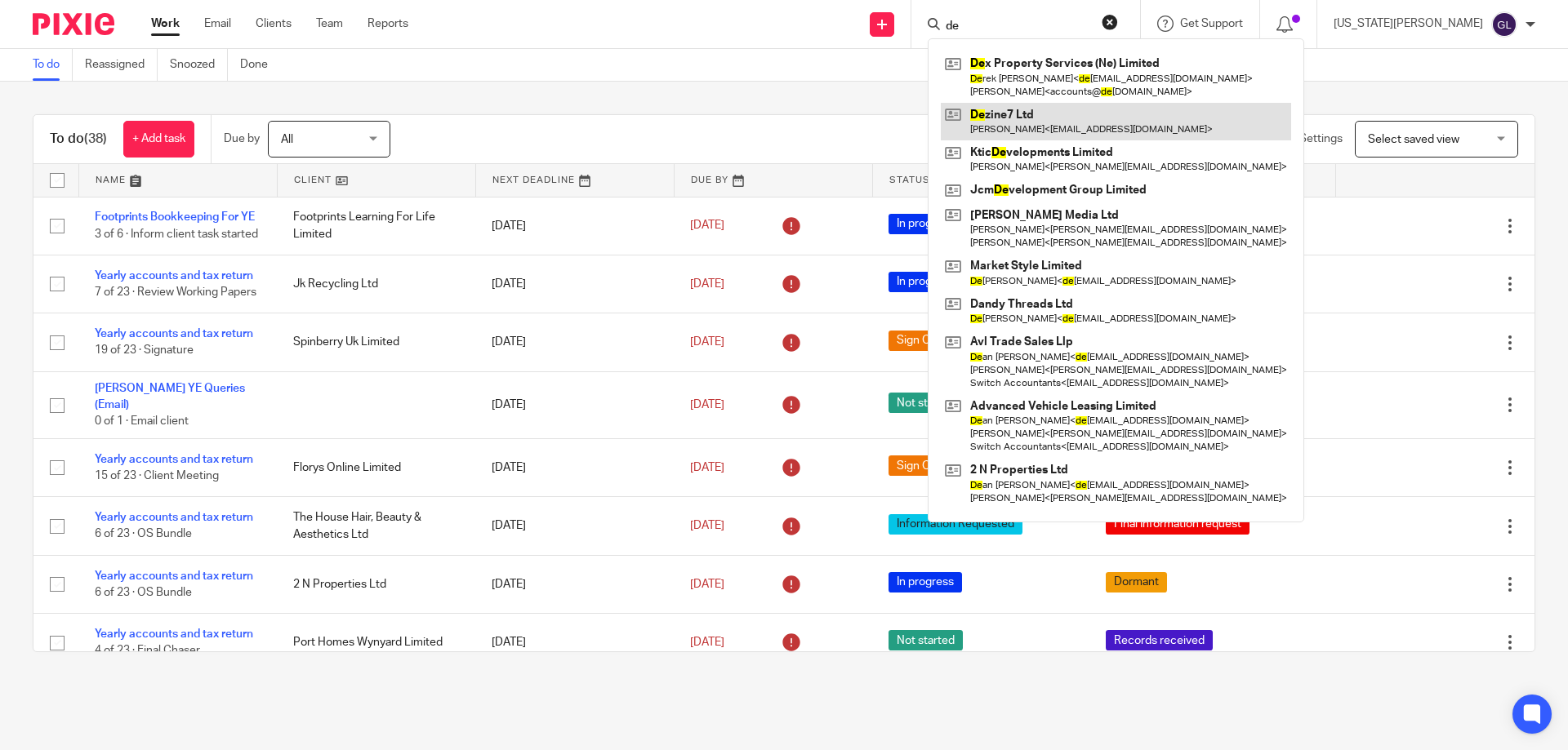
type input "de"
click at [1063, 121] on link at bounding box center [1116, 122] width 350 height 38
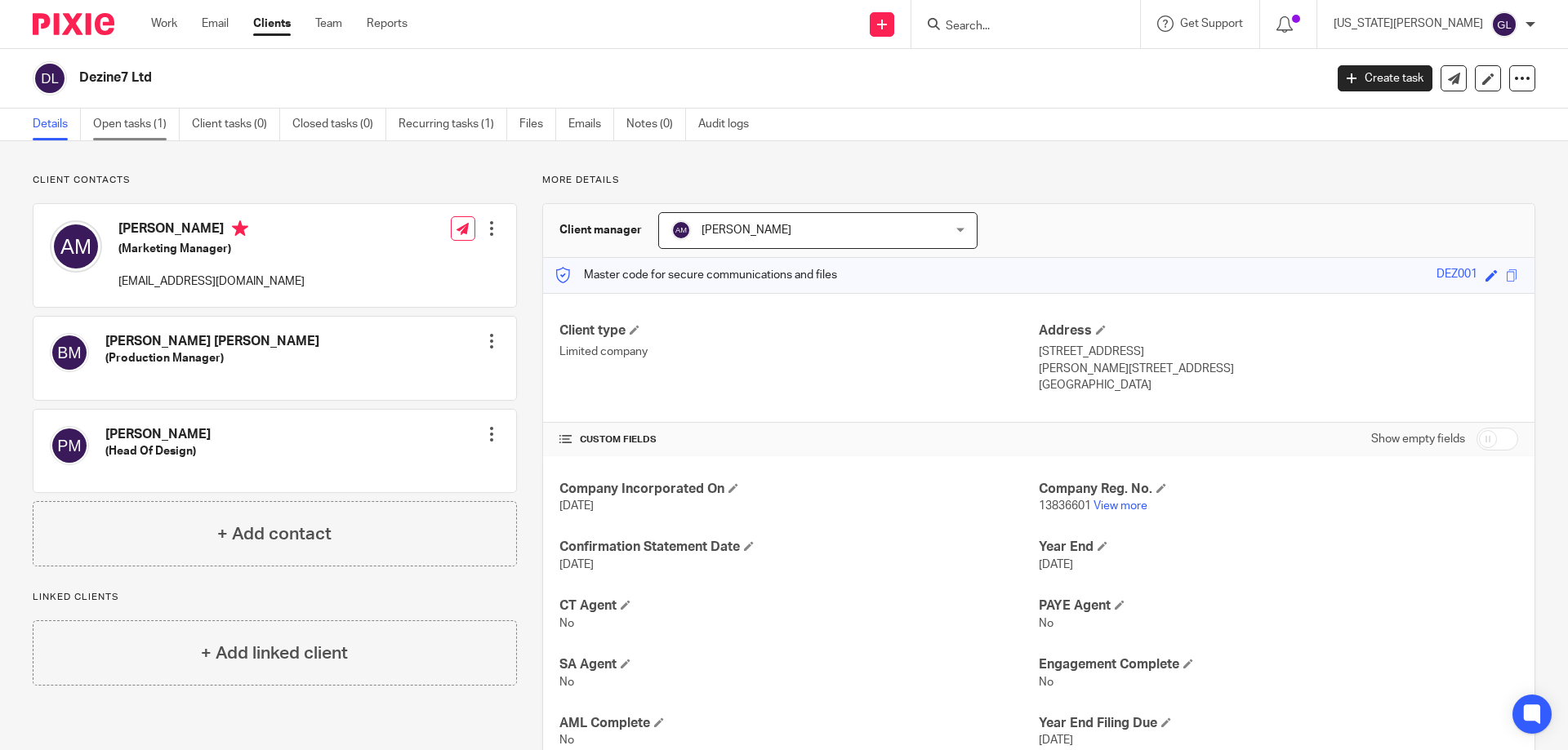
click at [134, 124] on link "Open tasks (1)" at bounding box center [136, 125] width 87 height 32
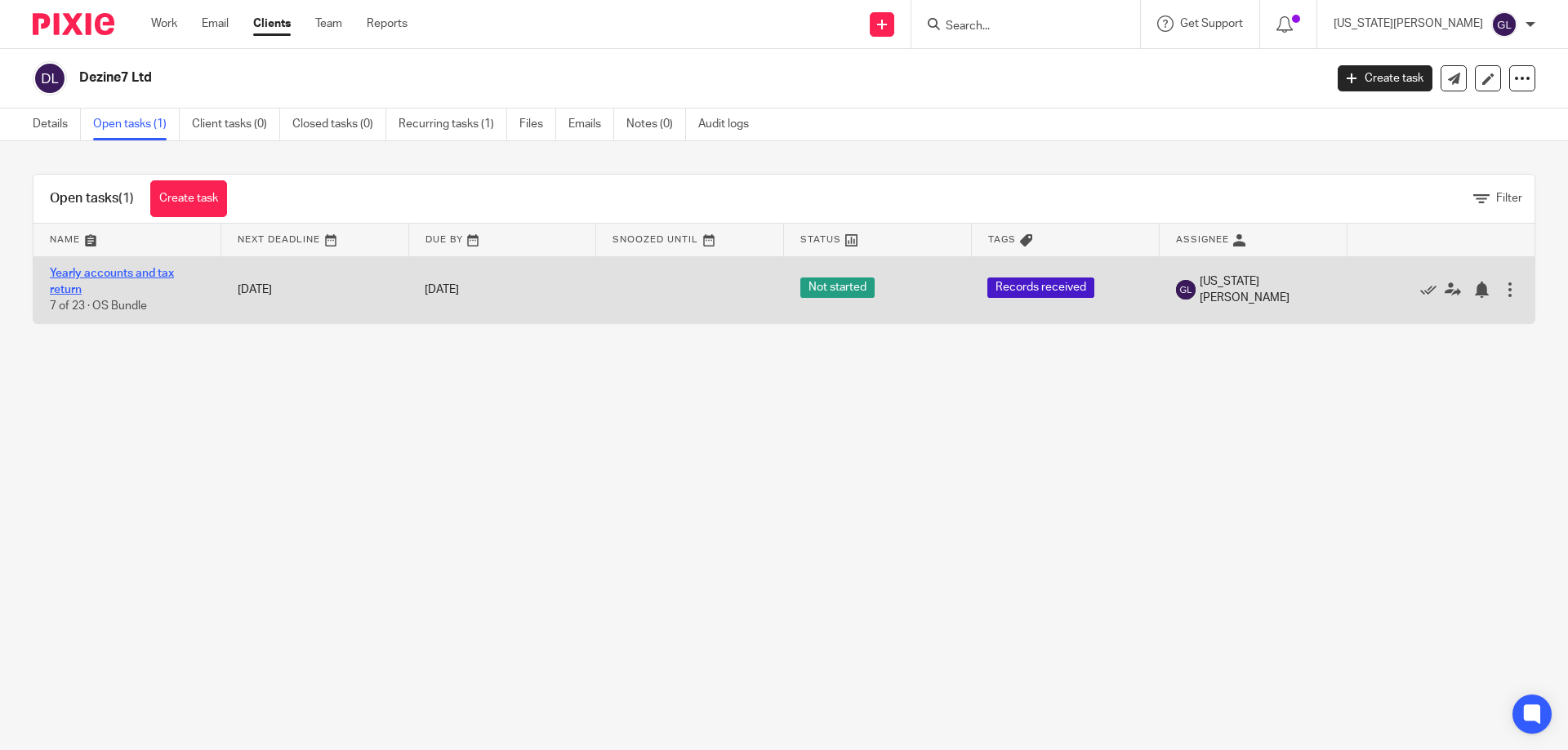
click at [125, 271] on link "Yearly accounts and tax return" at bounding box center [112, 281] width 125 height 28
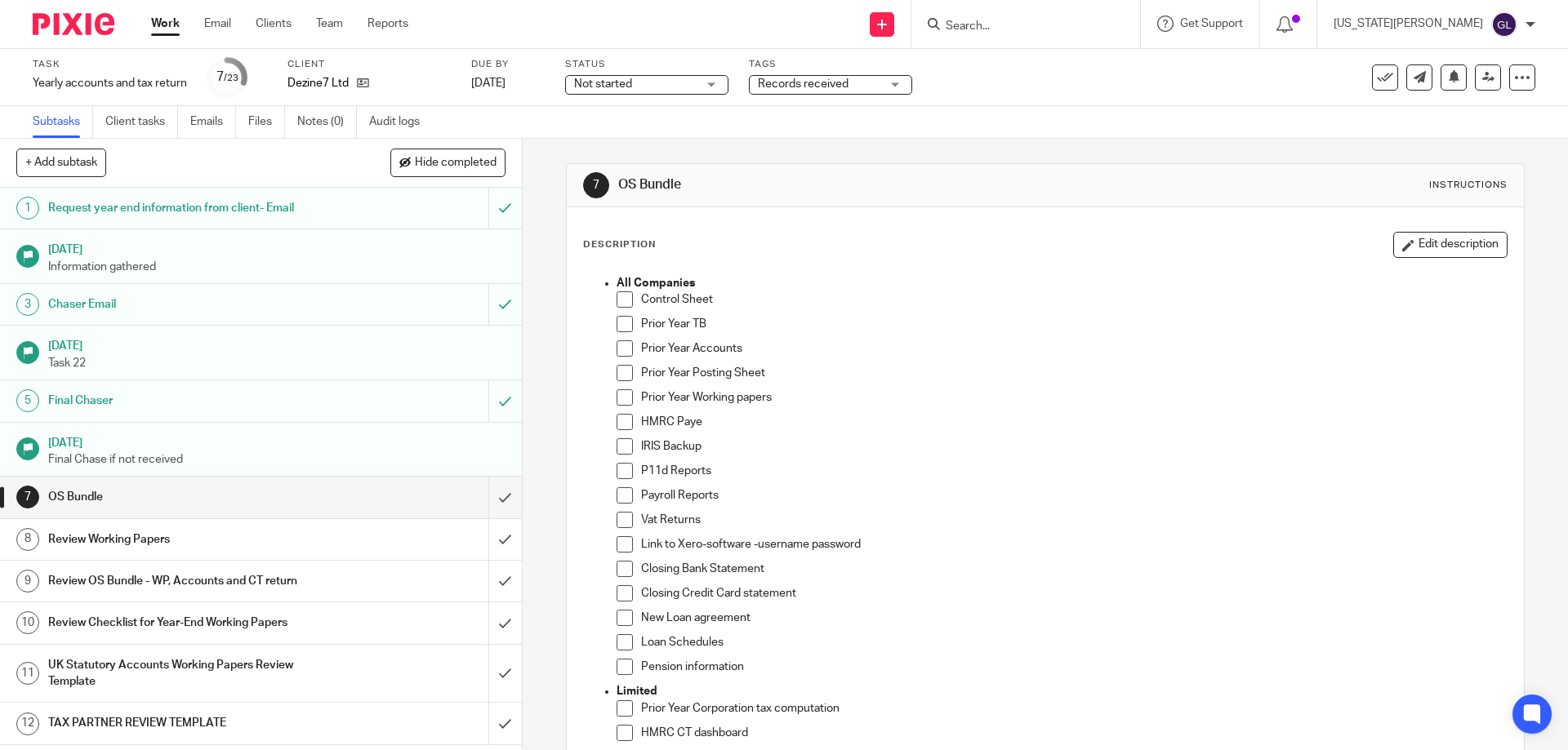
click at [617, 351] on span at bounding box center [625, 348] width 17 height 17
click at [620, 568] on span at bounding box center [625, 569] width 17 height 17
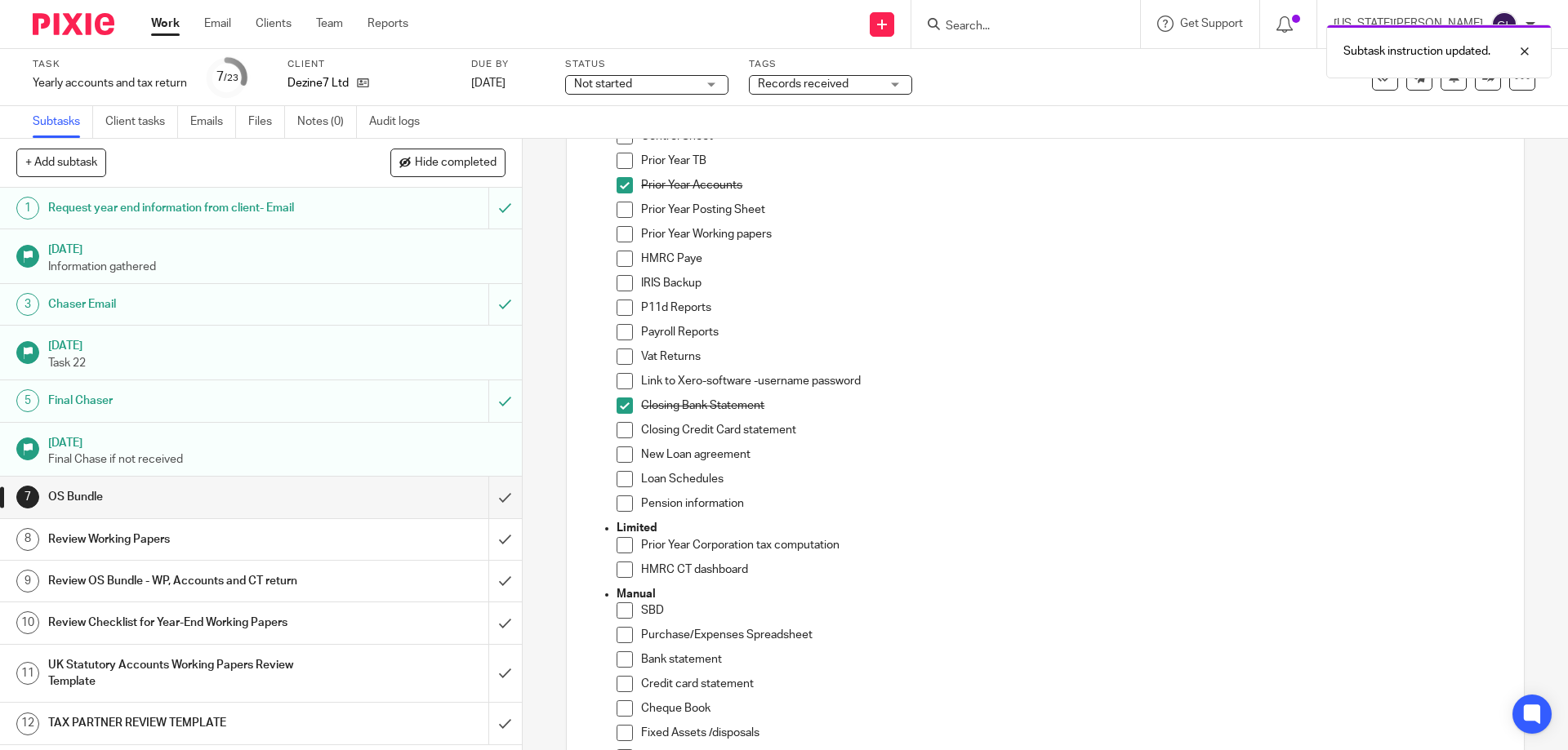
scroll to position [245, 0]
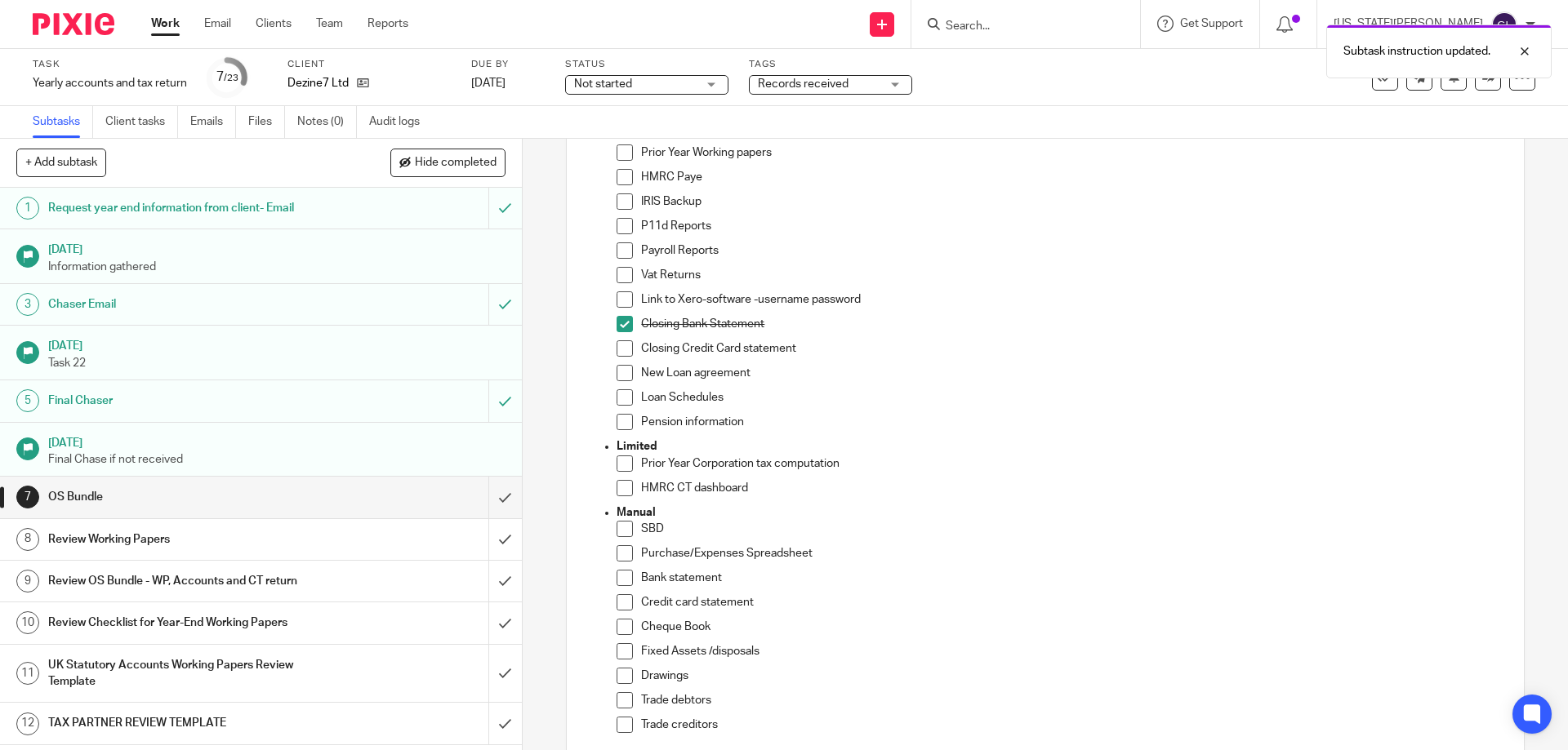
click at [617, 577] on span at bounding box center [625, 578] width 17 height 17
click at [621, 150] on span at bounding box center [625, 153] width 17 height 17
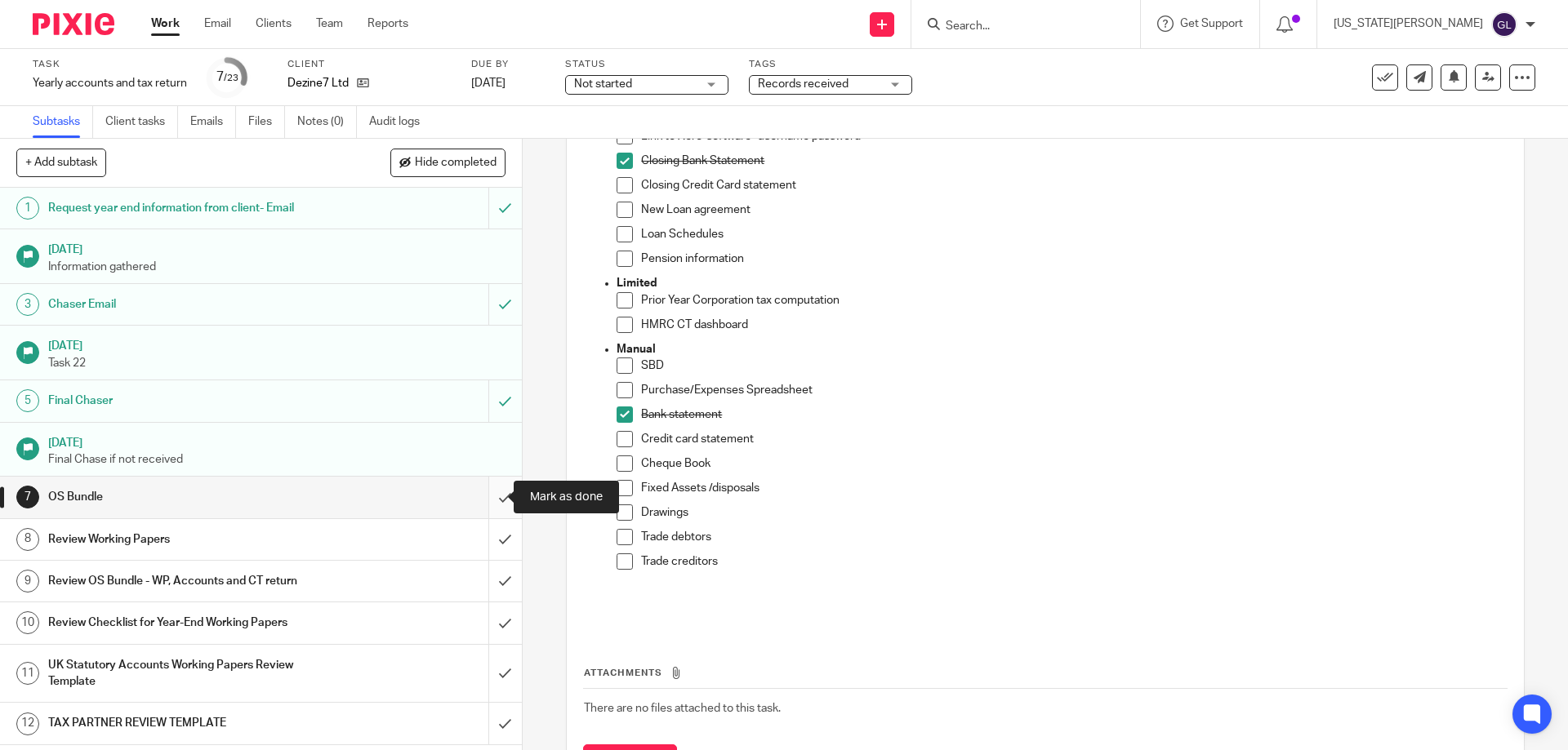
click at [493, 510] on input "submit" at bounding box center [261, 497] width 522 height 41
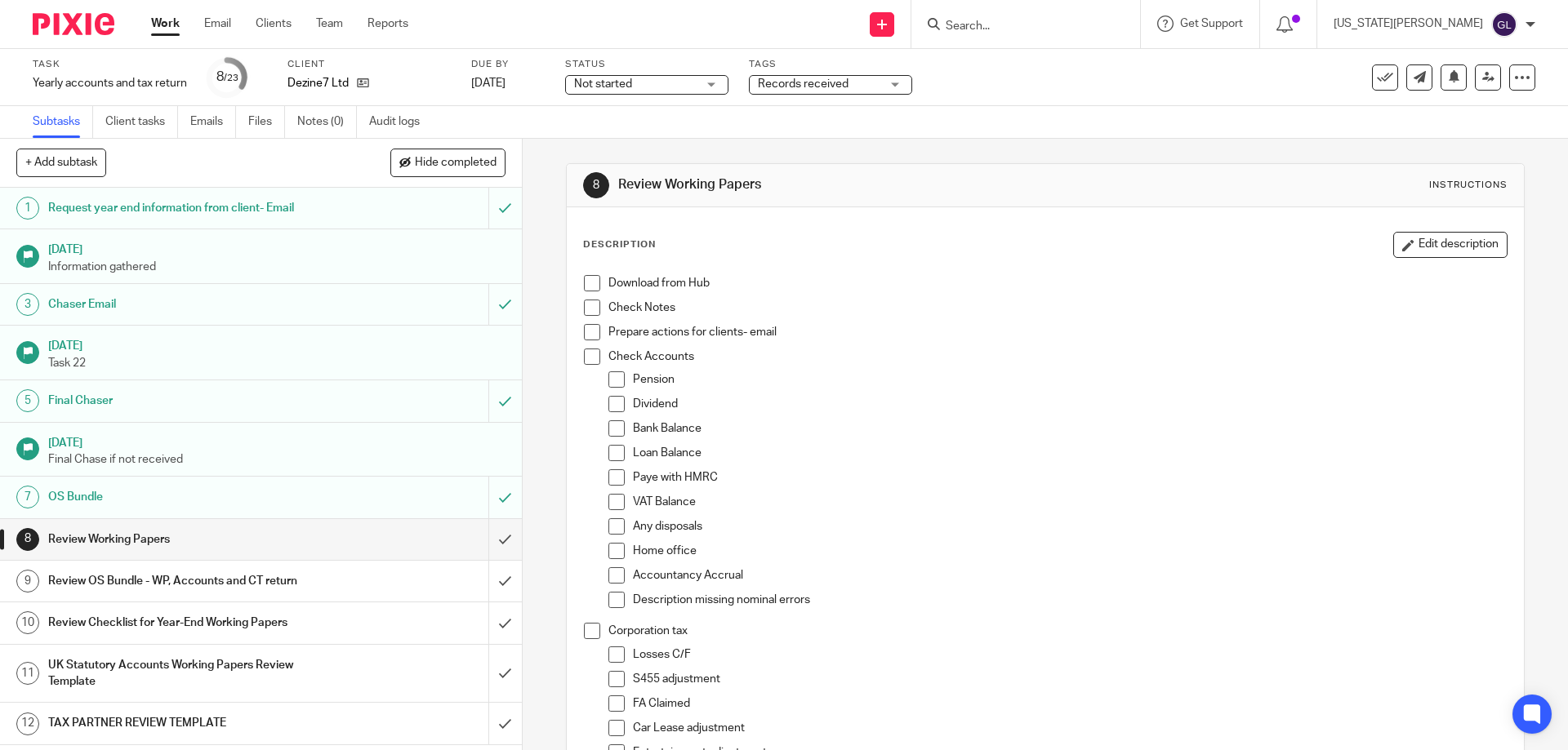
click at [1057, 33] on input "Search" at bounding box center [1017, 26] width 147 height 15
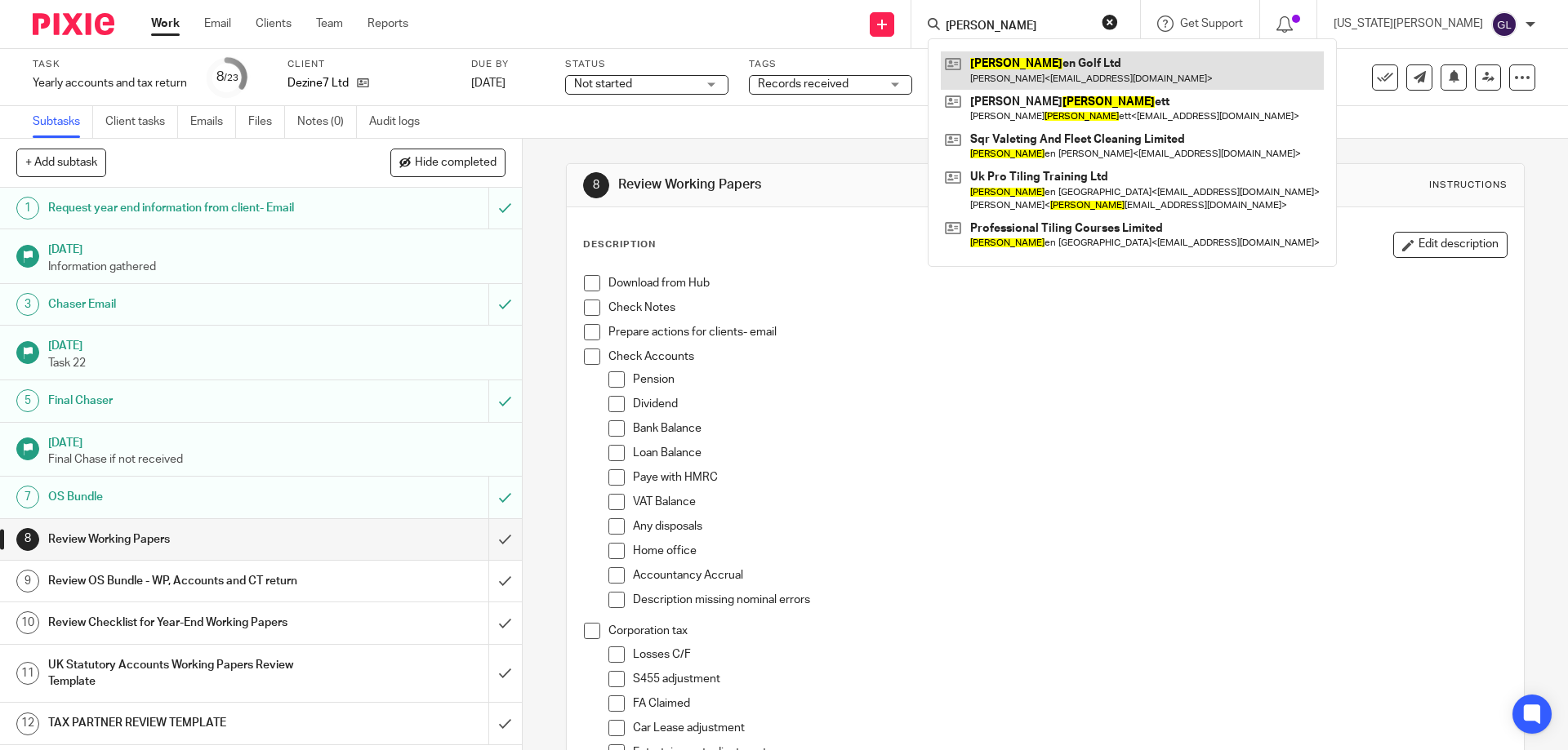
type input "tarr"
click at [1090, 83] on link at bounding box center [1133, 70] width 383 height 38
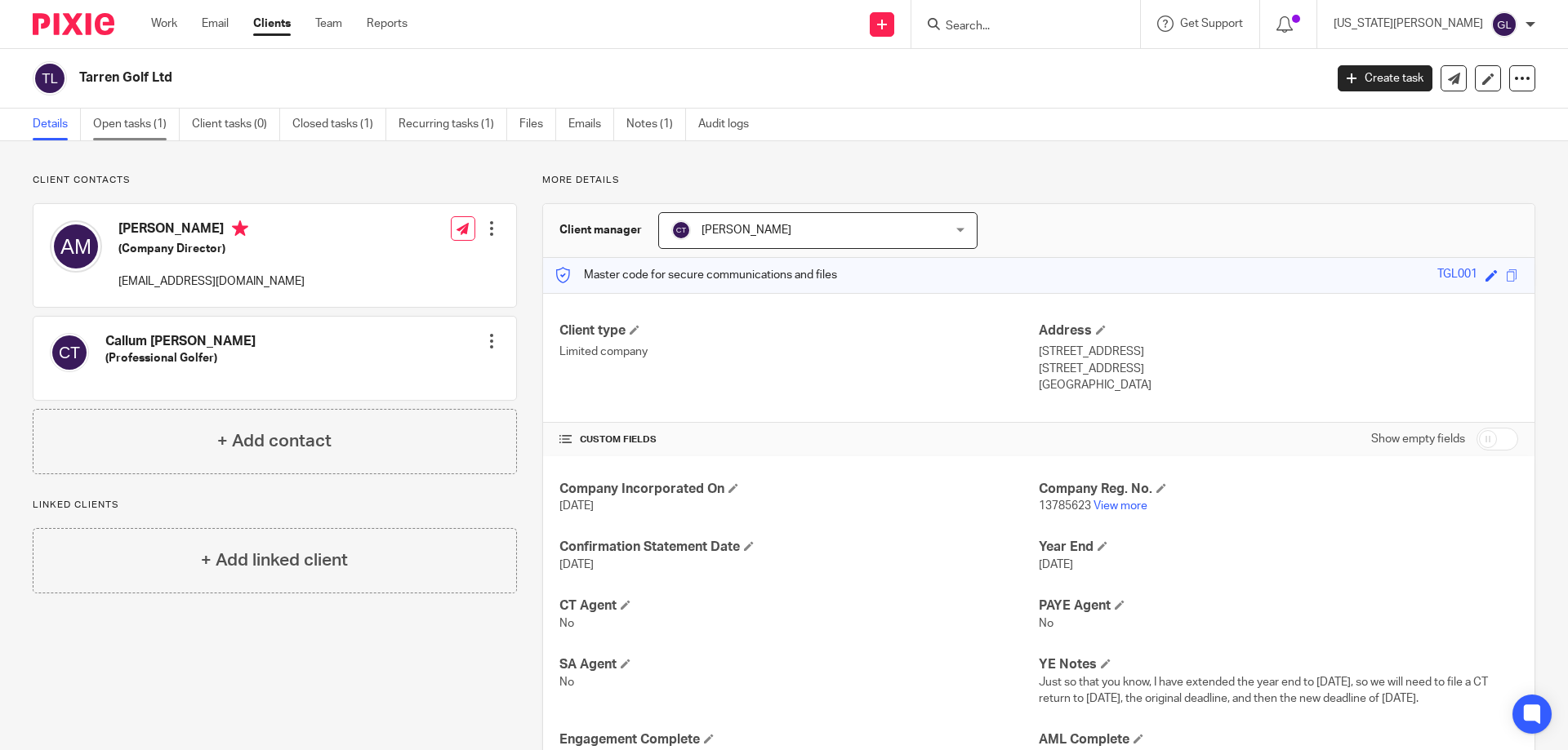
click at [136, 132] on link "Open tasks (1)" at bounding box center [136, 125] width 87 height 32
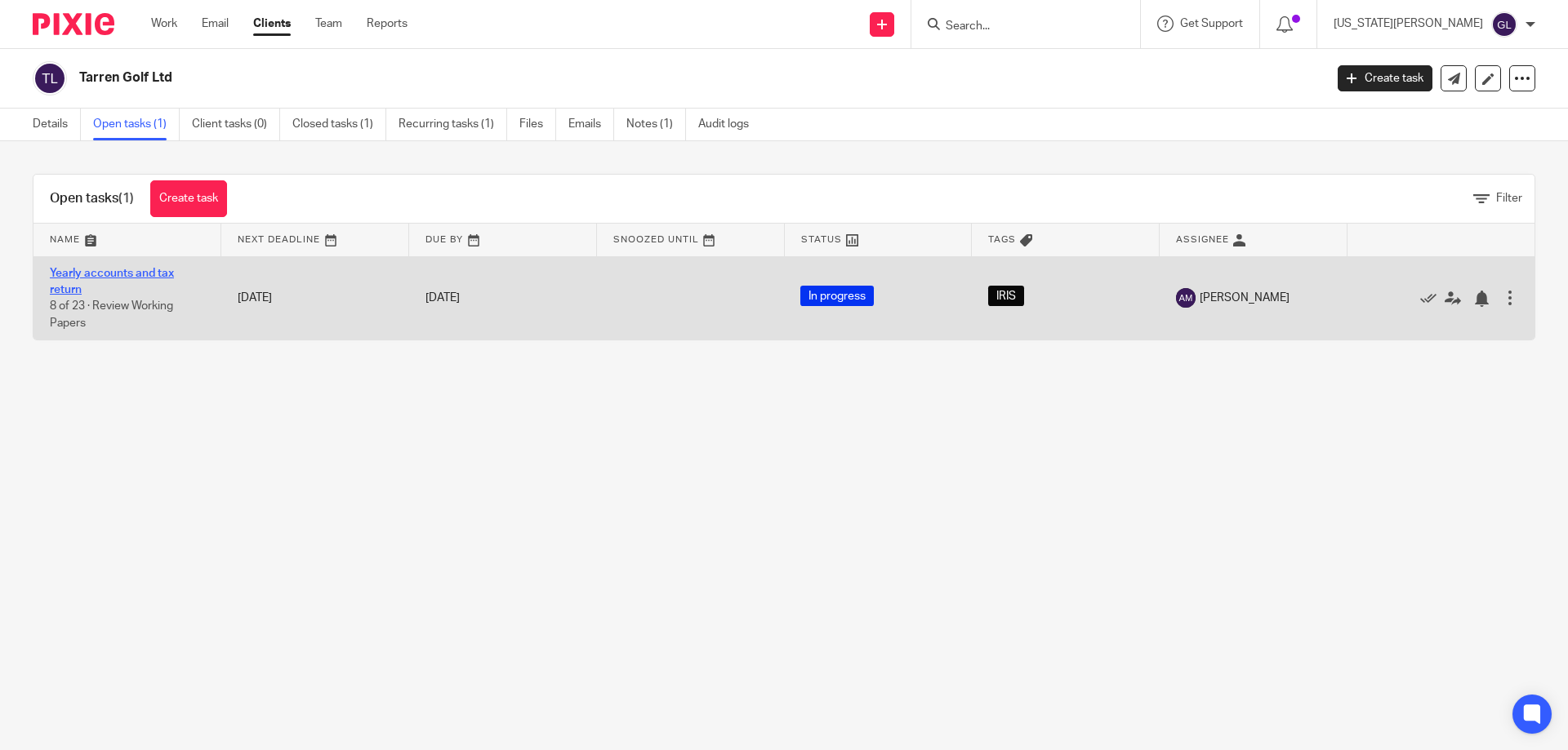
click at [99, 271] on link "Yearly accounts and tax return" at bounding box center [112, 281] width 125 height 28
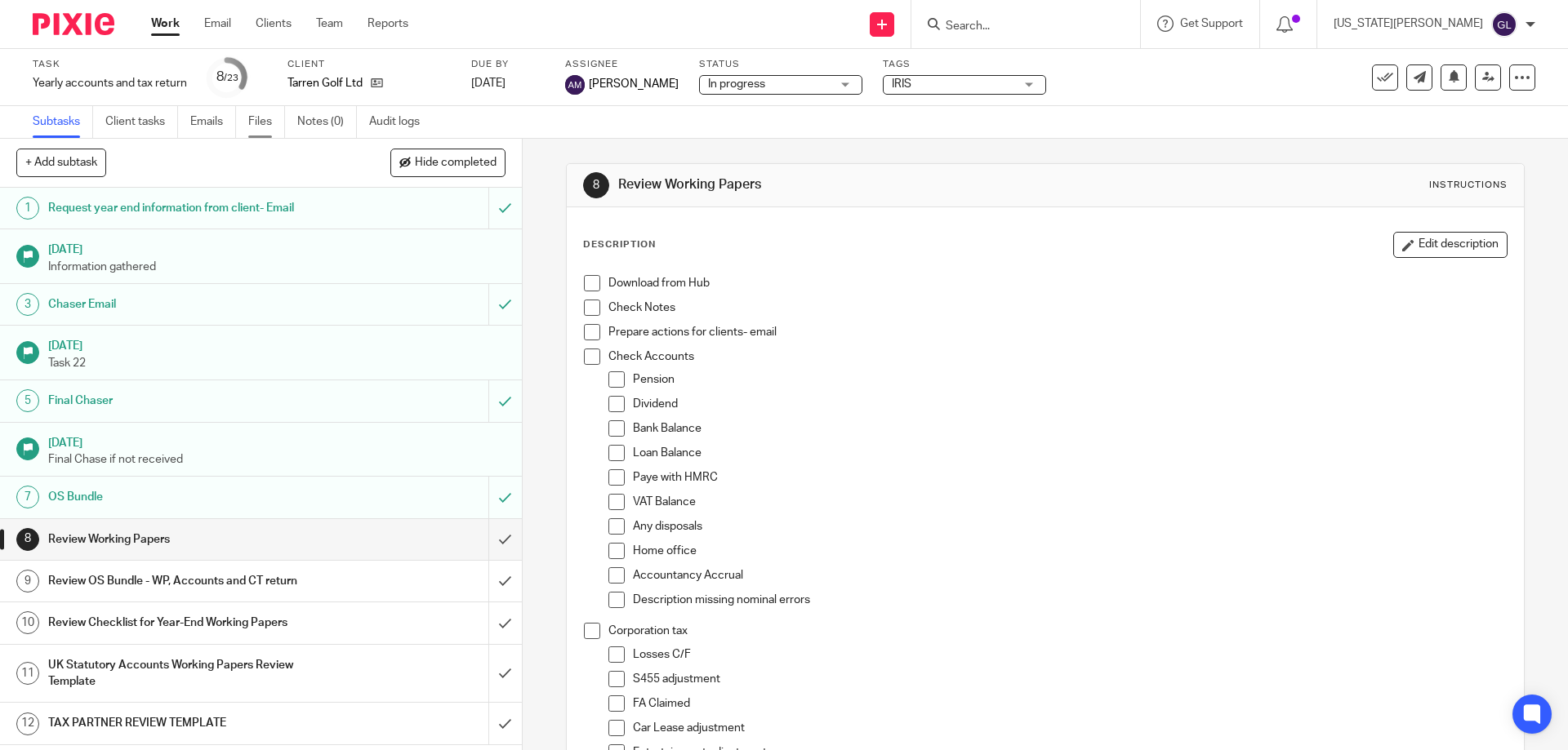
click at [259, 129] on link "Files" at bounding box center [267, 122] width 37 height 32
